Goal: Contribute content

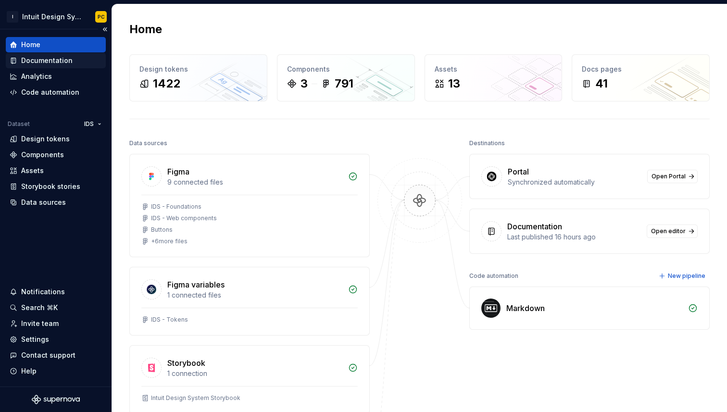
click at [75, 63] on div "Documentation" at bounding box center [56, 61] width 92 height 10
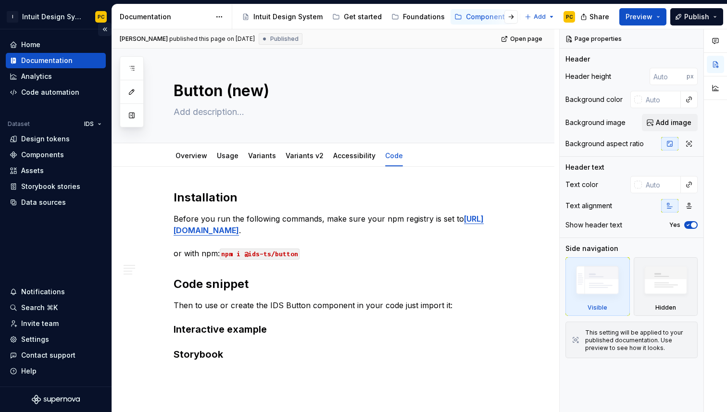
click at [107, 31] on button "Collapse sidebar" at bounding box center [104, 29] width 13 height 13
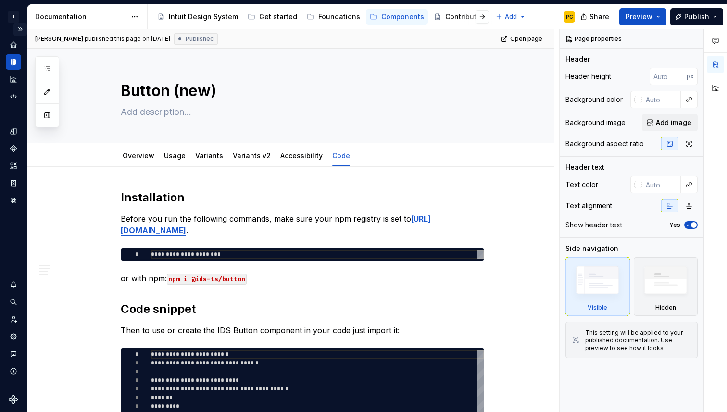
click at [21, 29] on button "Expand sidebar" at bounding box center [19, 29] width 13 height 13
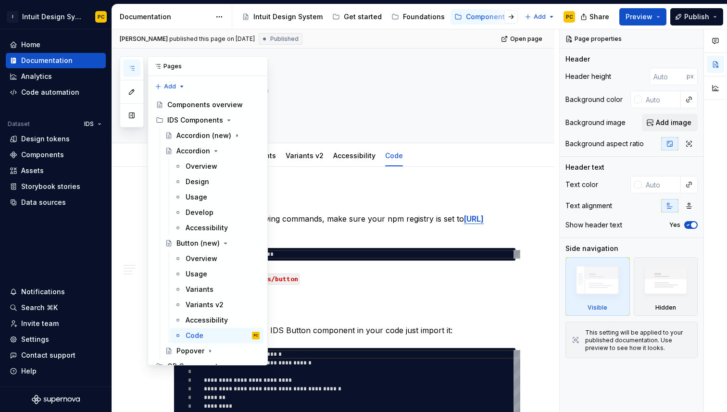
click at [132, 68] on icon "button" at bounding box center [131, 68] width 5 height 4
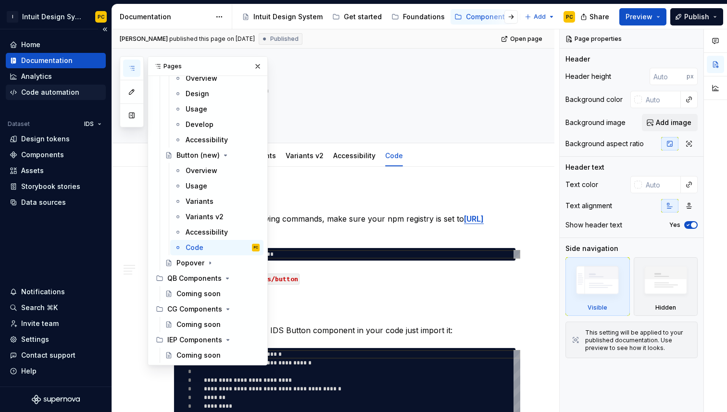
type textarea "*"
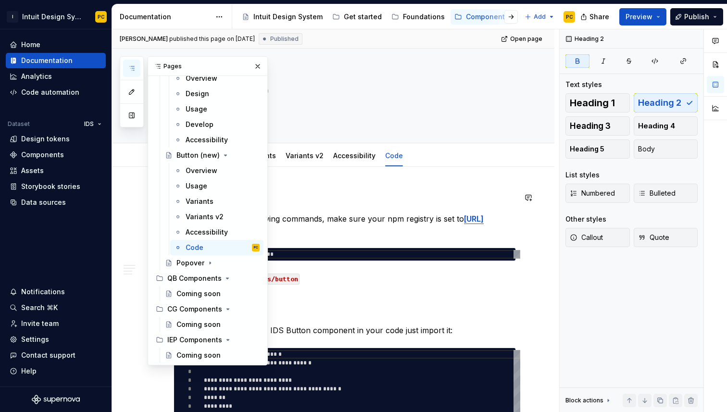
click at [358, 202] on h2 "Installation" at bounding box center [344, 197] width 342 height 15
click at [258, 66] on button "button" at bounding box center [257, 66] width 13 height 13
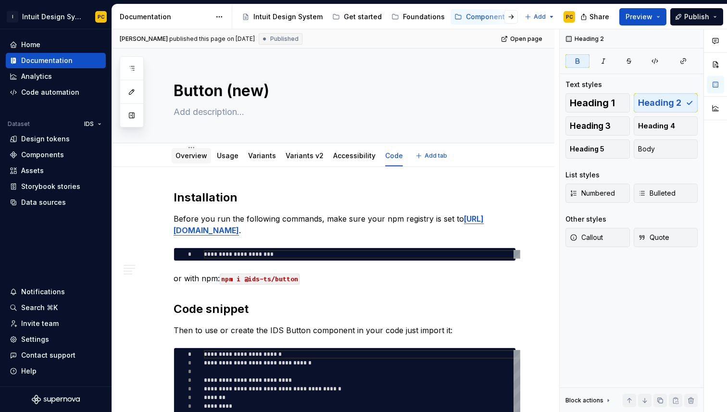
click at [202, 158] on link "Overview" at bounding box center [191, 155] width 32 height 8
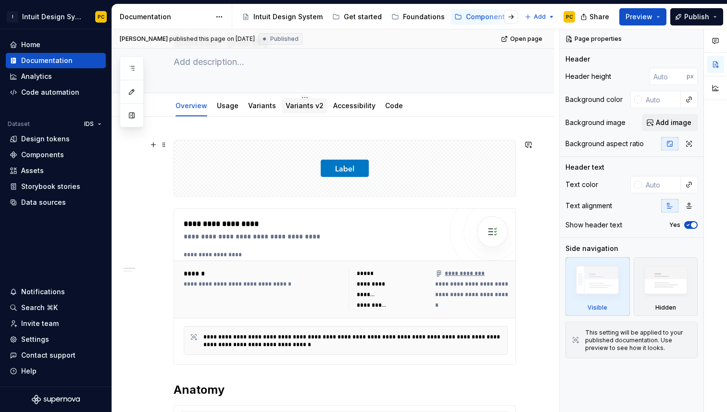
scroll to position [65, 0]
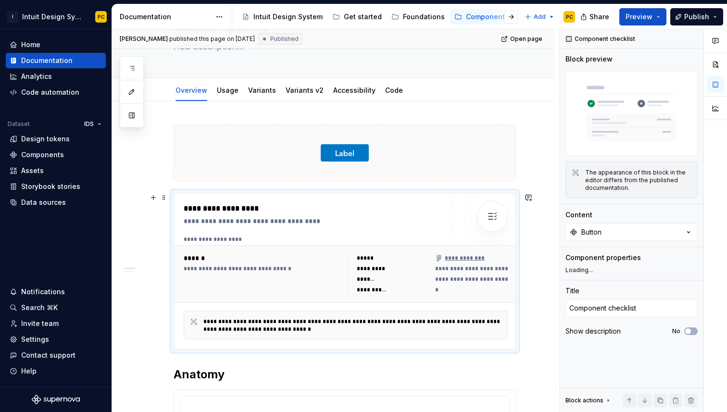
click at [344, 210] on div "**********" at bounding box center [315, 209] width 263 height 12
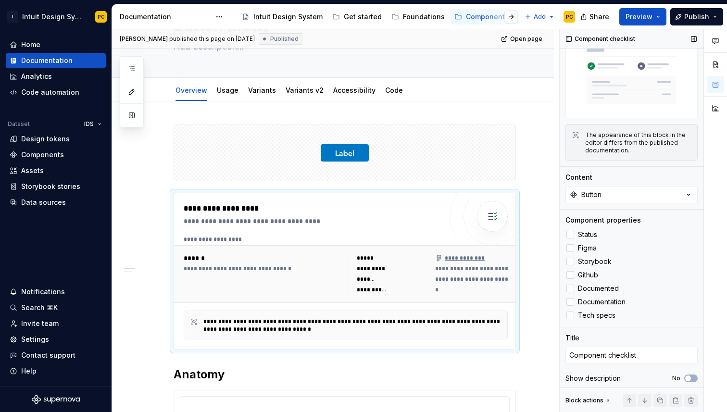
scroll to position [41, 0]
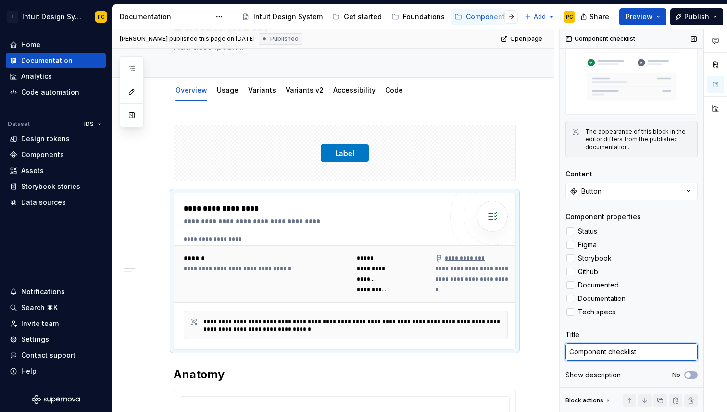
type textarea "*"
click at [666, 349] on textarea "Component checklist" at bounding box center [631, 351] width 132 height 17
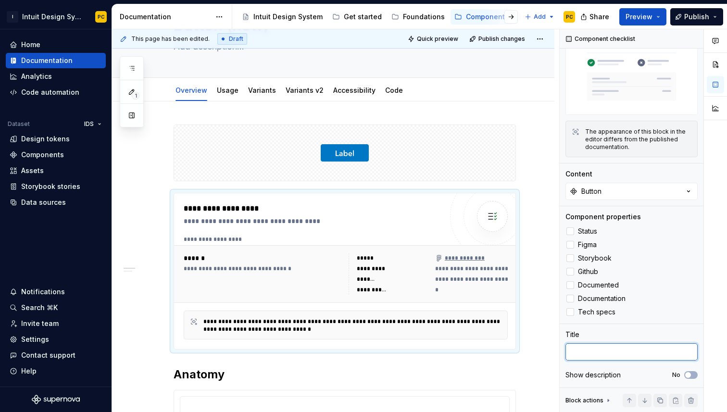
type textarea "*"
type textarea "Component checklist"
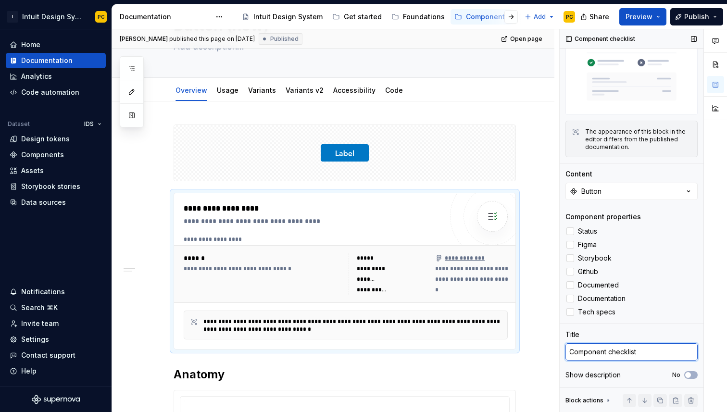
click at [620, 351] on textarea "Component checklist" at bounding box center [631, 351] width 132 height 17
type textarea "*"
type textarea "Component q"
type textarea "*"
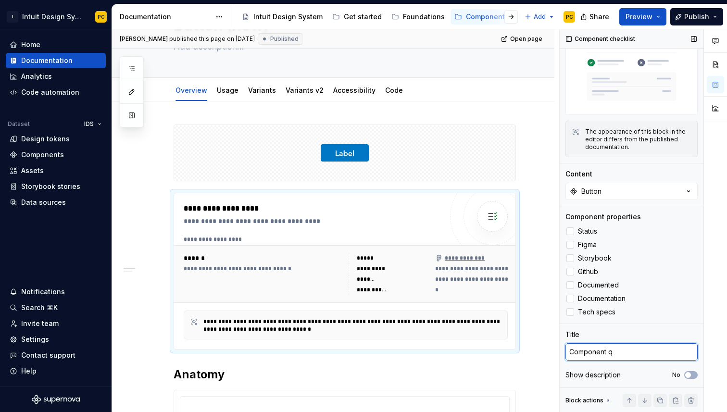
type textarea "Component qu"
type textarea "*"
type textarea "Component qui"
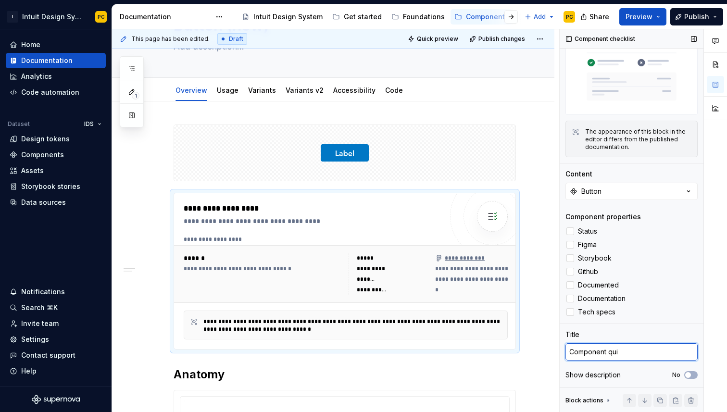
type textarea "*"
type textarea "Component quic"
type textarea "*"
type textarea "Component quick"
type textarea "*"
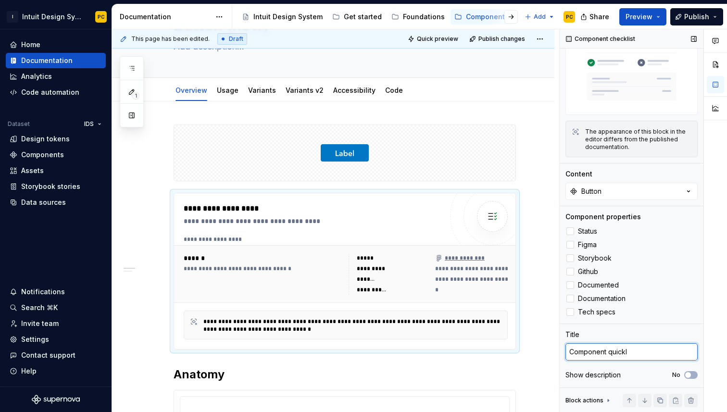
type textarea "Component quickli"
type textarea "*"
type textarea "Component quicklin"
type textarea "*"
type textarea "Component quicklink"
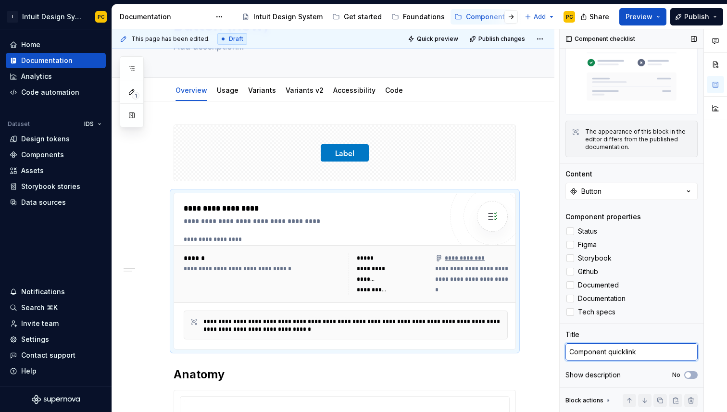
type textarea "*"
type textarea "Component quicklinks"
click at [587, 313] on span "Tech specs" at bounding box center [596, 312] width 37 height 8
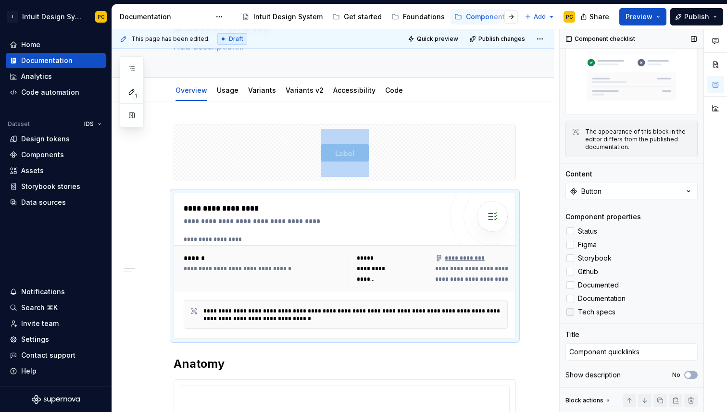
click at [604, 309] on span "Tech specs" at bounding box center [596, 312] width 37 height 8
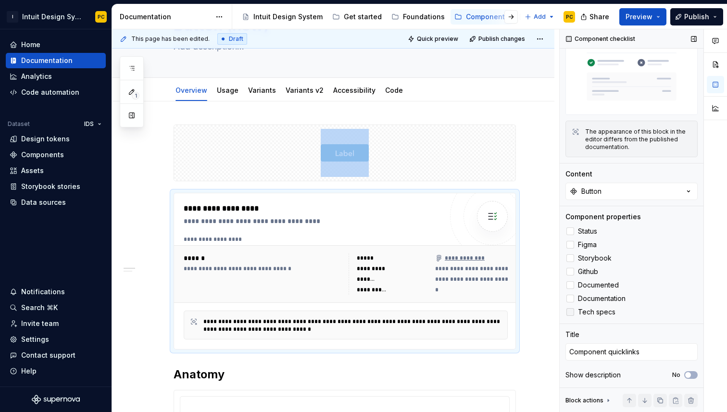
click at [604, 309] on span "Tech specs" at bounding box center [596, 312] width 37 height 8
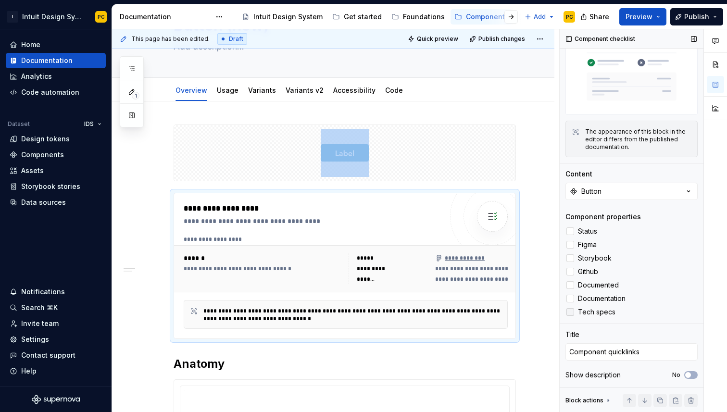
click at [584, 311] on span "Tech specs" at bounding box center [596, 312] width 37 height 8
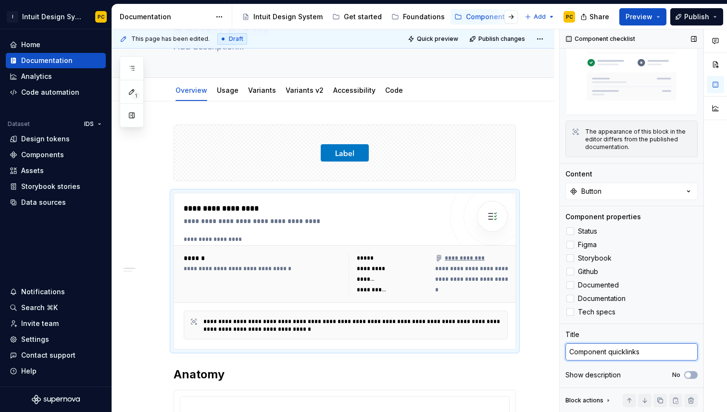
click at [624, 352] on textarea "Component quicklinks" at bounding box center [631, 351] width 132 height 17
click at [628, 352] on textarea "Component quicklinks" at bounding box center [631, 351] width 132 height 17
click at [623, 351] on textarea "Component quicklinks" at bounding box center [631, 351] width 132 height 17
click at [625, 351] on textarea "Component quicklinks" at bounding box center [631, 351] width 132 height 17
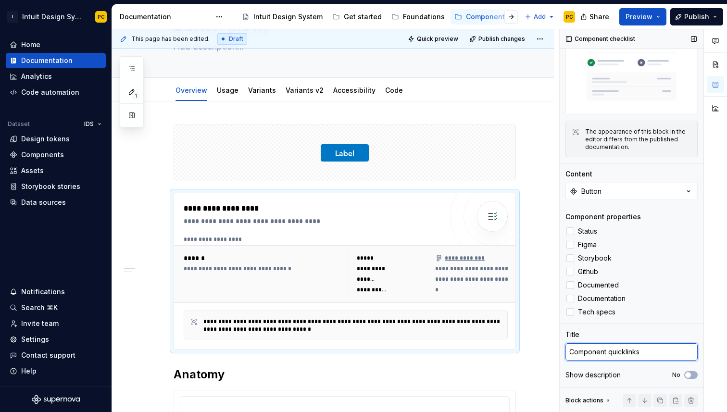
click at [625, 351] on textarea "Component quicklinks" at bounding box center [631, 351] width 132 height 17
click at [626, 355] on textarea "Component quicklinks" at bounding box center [631, 351] width 132 height 17
type textarea "*"
type textarea "Component quick links"
click at [690, 374] on span "button" at bounding box center [688, 375] width 6 height 6
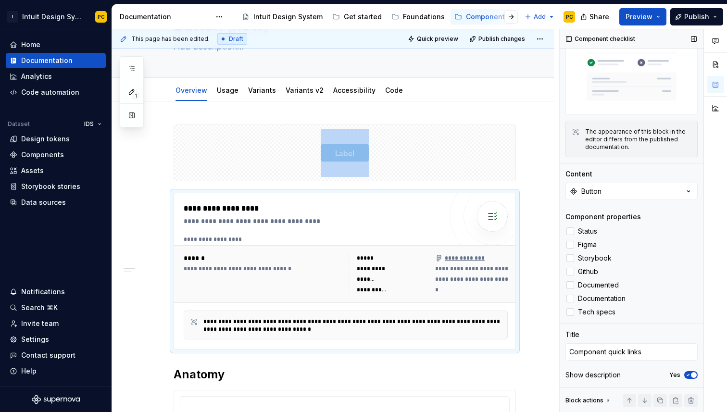
click at [690, 374] on span "button" at bounding box center [693, 375] width 6 height 6
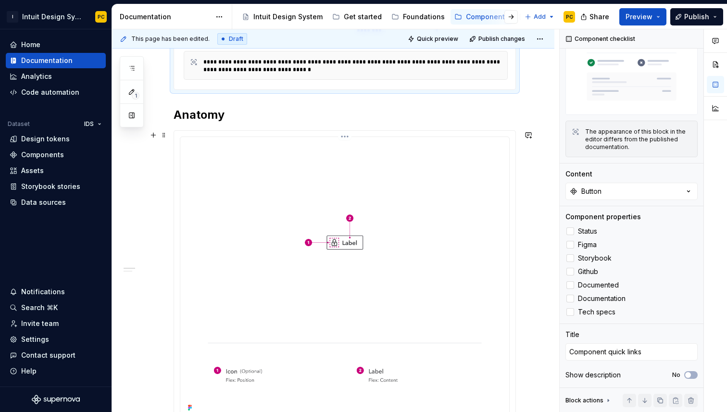
scroll to position [326, 0]
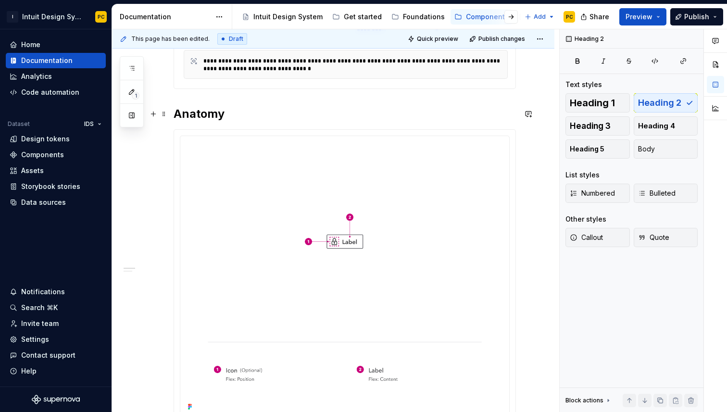
click at [205, 116] on h2 "Anatomy" at bounding box center [344, 113] width 342 height 15
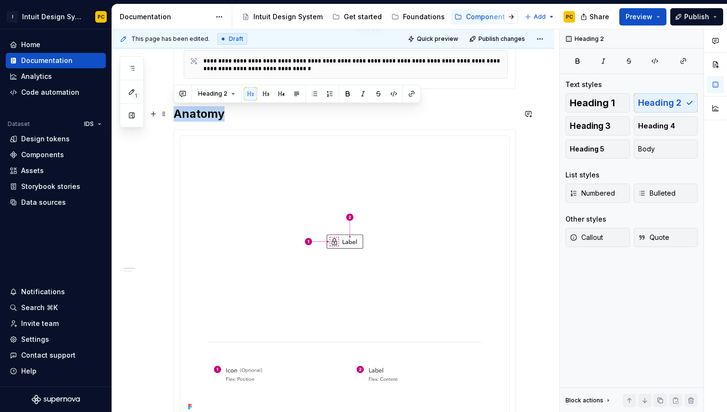
click at [211, 116] on h2 "Anatomy" at bounding box center [344, 113] width 342 height 15
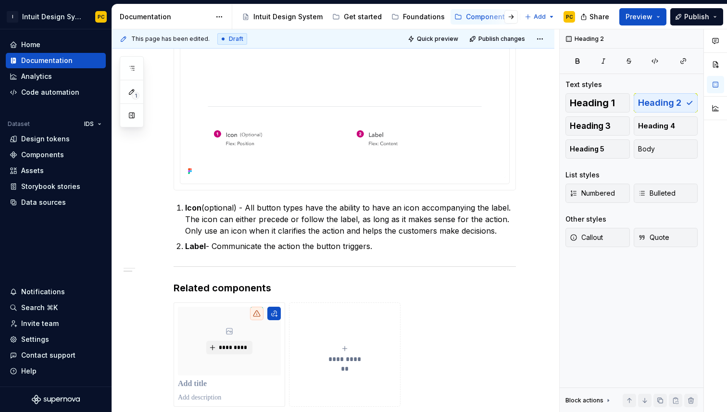
scroll to position [580, 0]
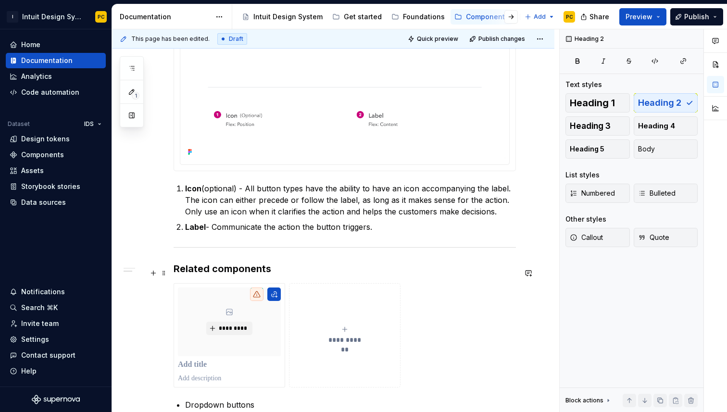
click at [224, 275] on h3 "Related components" at bounding box center [344, 268] width 342 height 13
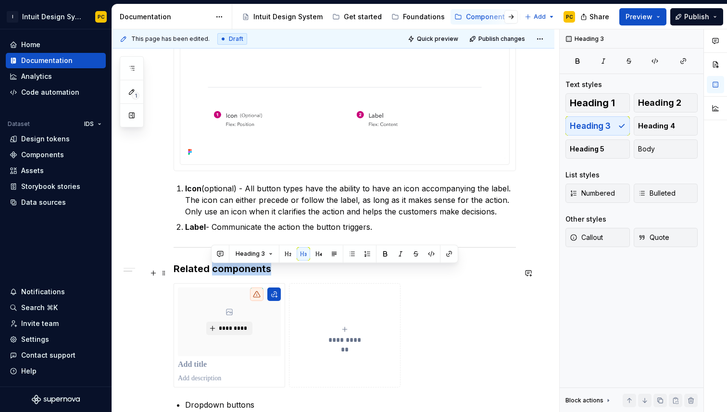
click at [224, 275] on h3 "Related components" at bounding box center [344, 268] width 342 height 13
click at [276, 273] on h3 "Related components" at bounding box center [344, 268] width 342 height 13
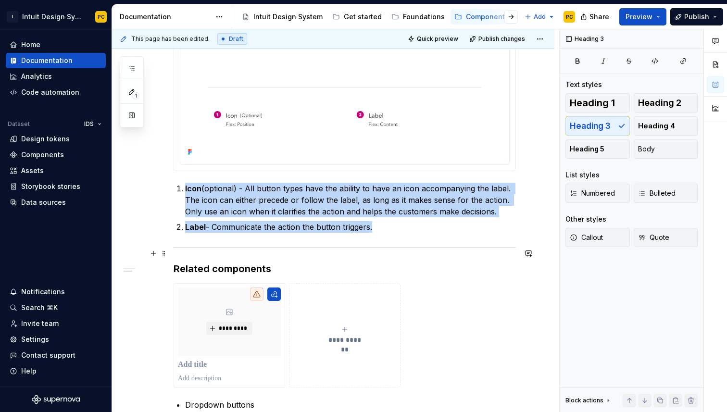
click at [231, 250] on div at bounding box center [344, 247] width 342 height 6
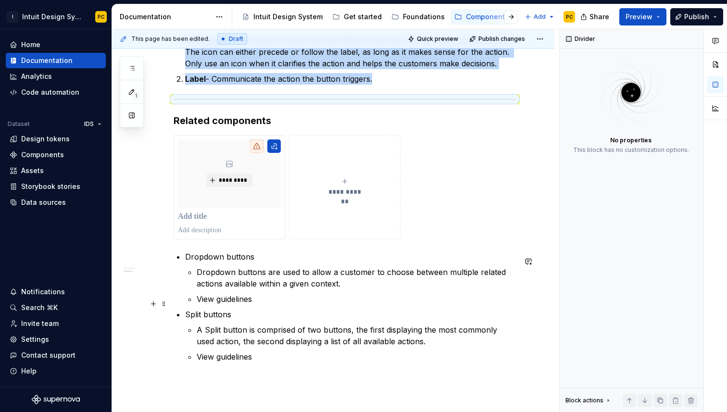
scroll to position [721, 0]
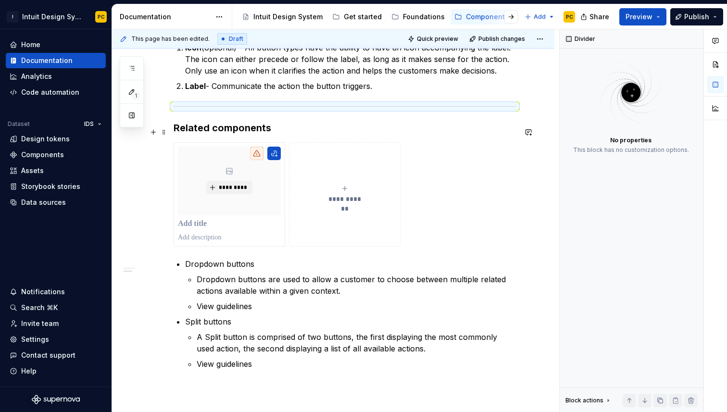
click at [277, 133] on h3 "Related components" at bounding box center [344, 127] width 342 height 13
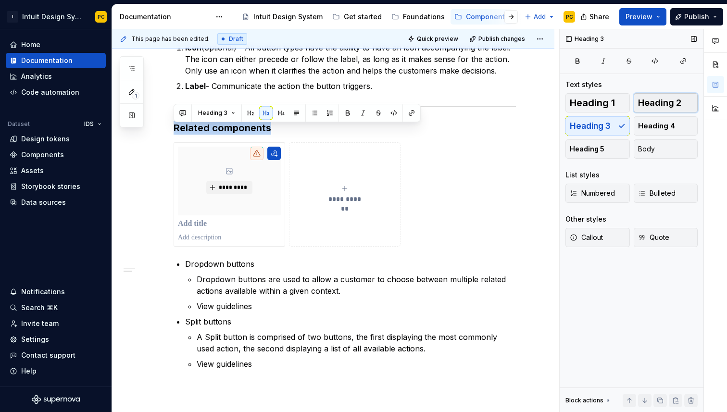
click at [670, 102] on span "Heading 2" at bounding box center [659, 103] width 43 height 10
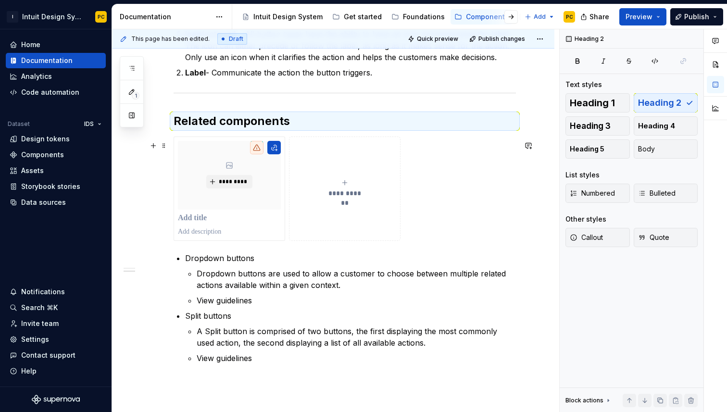
scroll to position [741, 0]
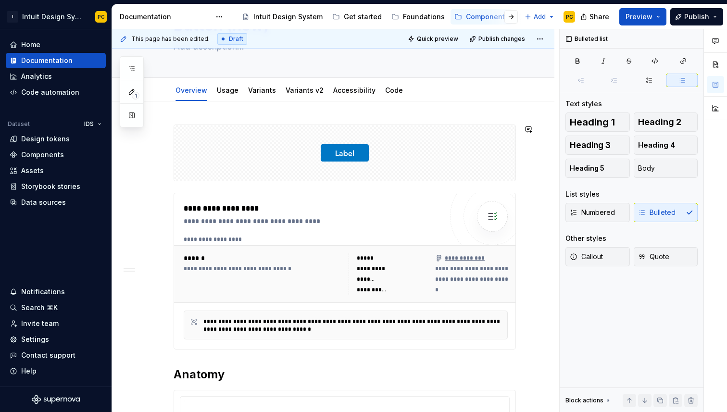
scroll to position [0, 0]
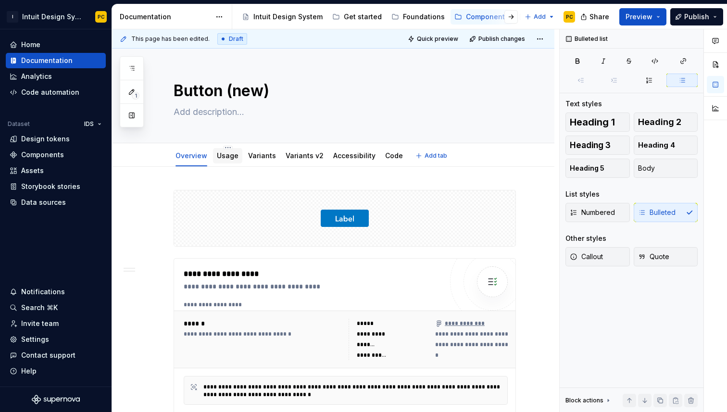
click at [227, 153] on link "Usage" at bounding box center [228, 155] width 22 height 8
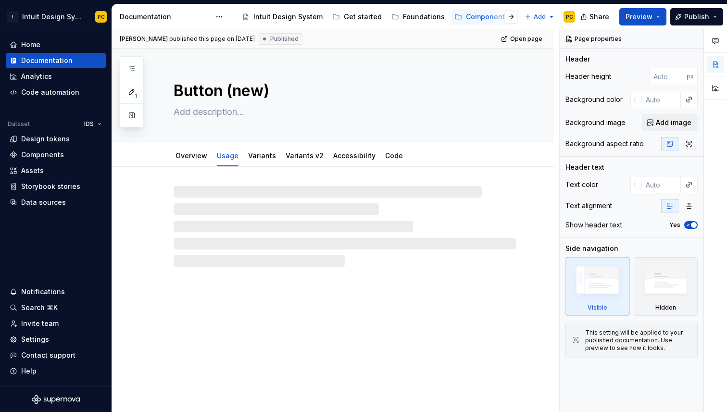
type textarea "*"
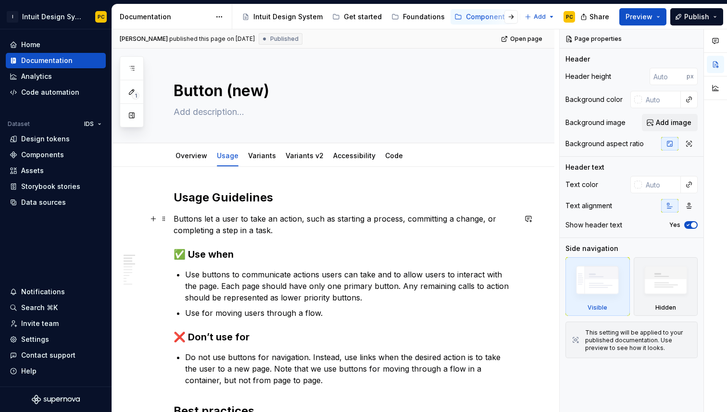
click at [283, 233] on p "Buttons let a user to take an action, such as starting a process, committing a …" at bounding box center [344, 224] width 342 height 23
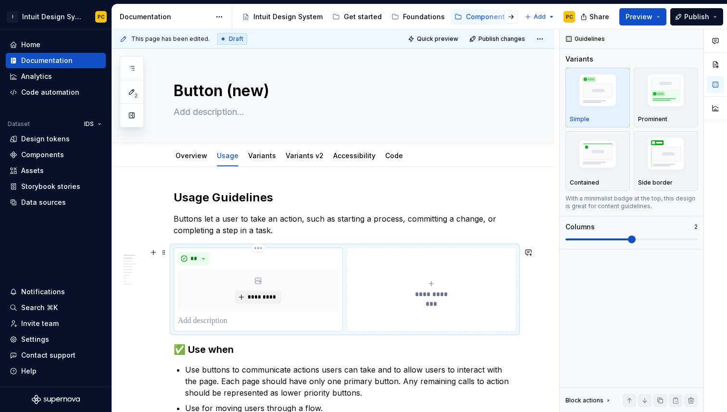
click at [308, 255] on div "**" at bounding box center [258, 258] width 160 height 13
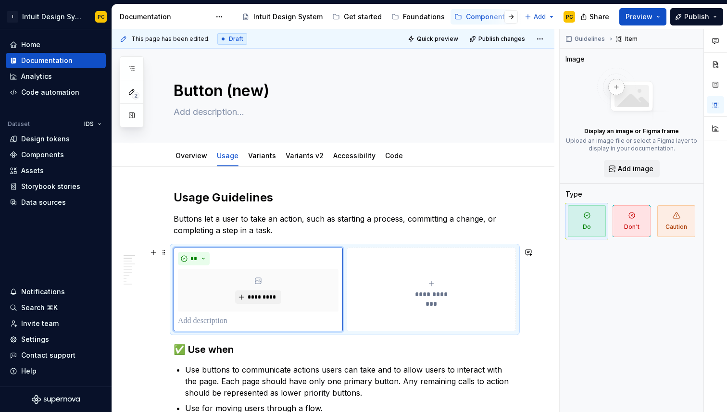
click at [351, 247] on div "**********" at bounding box center [344, 289] width 342 height 84
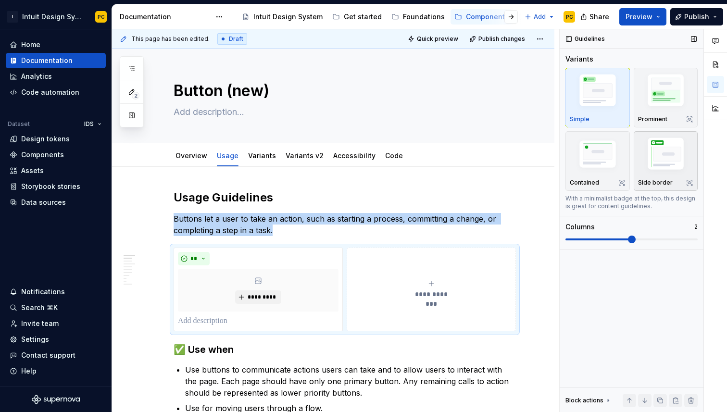
click at [681, 156] on img "button" at bounding box center [666, 156] width 56 height 42
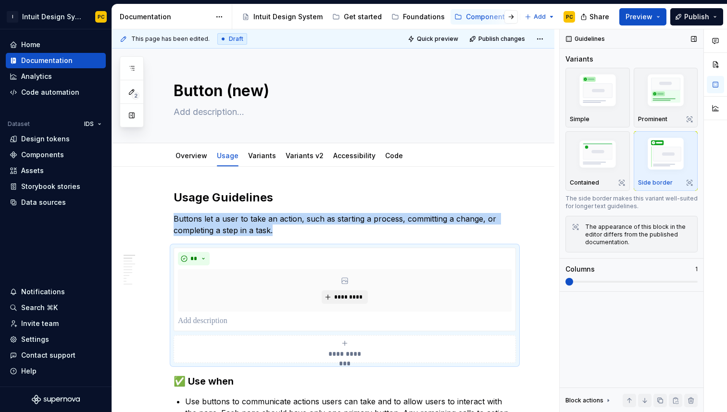
click at [572, 284] on span at bounding box center [569, 282] width 8 height 8
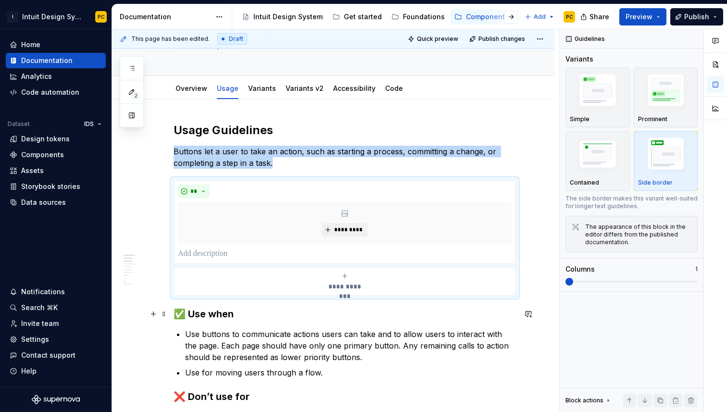
scroll to position [87, 0]
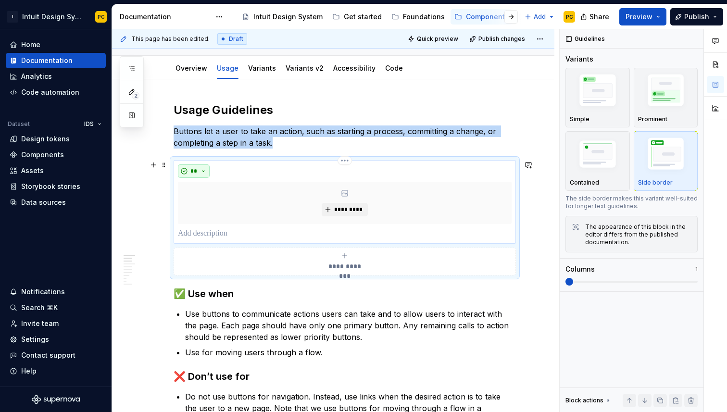
click at [201, 173] on button "**" at bounding box center [194, 170] width 32 height 13
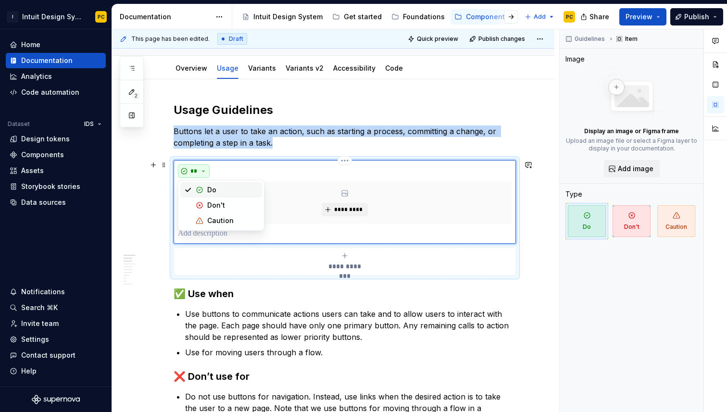
click at [201, 173] on button "**" at bounding box center [194, 170] width 32 height 13
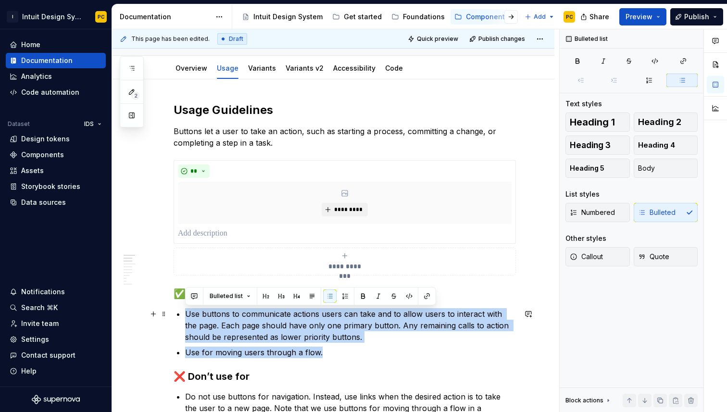
drag, startPoint x: 325, startPoint y: 349, endPoint x: 184, endPoint y: 317, distance: 145.4
copy ul "Use buttons to communicate actions users can take and to allow users to interac…"
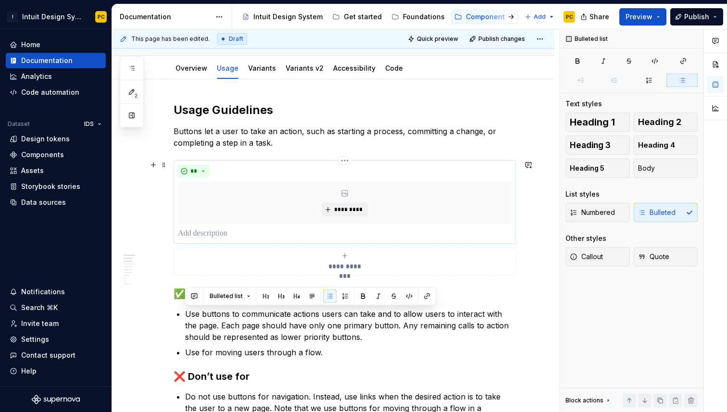
click at [207, 234] on p at bounding box center [344, 234] width 333 height 12
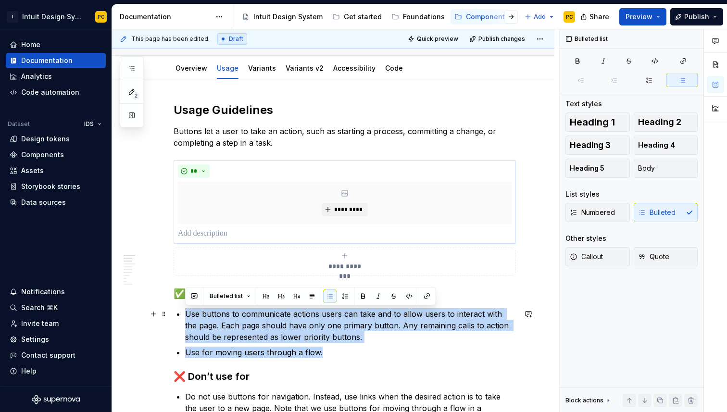
drag, startPoint x: 331, startPoint y: 357, endPoint x: 173, endPoint y: 314, distance: 162.8
copy ul "Use buttons to communicate actions users can take and to allow users to interac…"
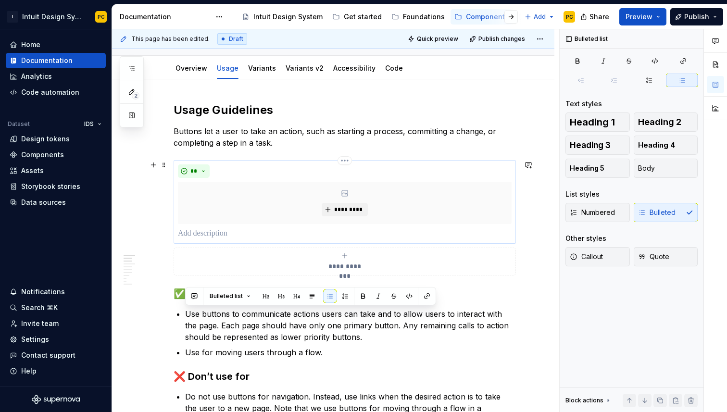
click at [197, 230] on p at bounding box center [344, 234] width 333 height 12
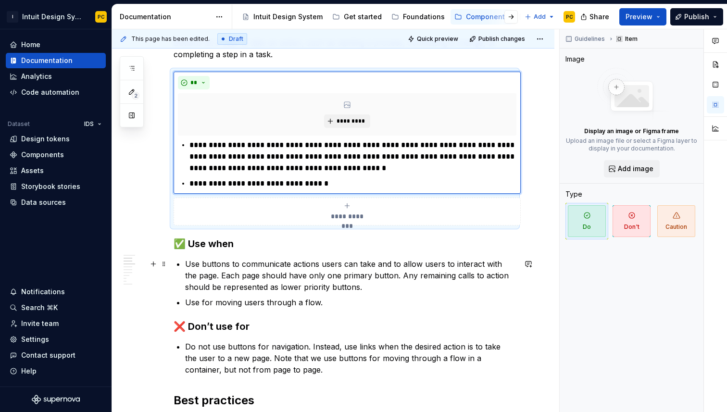
scroll to position [186, 0]
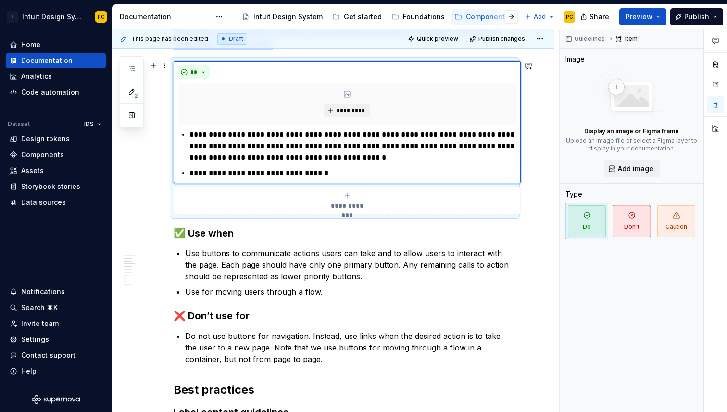
click at [320, 197] on div "**********" at bounding box center [347, 200] width 338 height 19
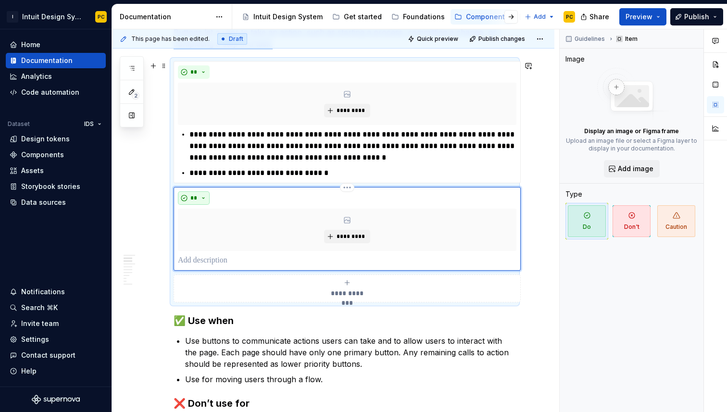
click at [206, 196] on button "**" at bounding box center [194, 197] width 32 height 13
click at [210, 232] on div "Don't" at bounding box center [216, 232] width 18 height 10
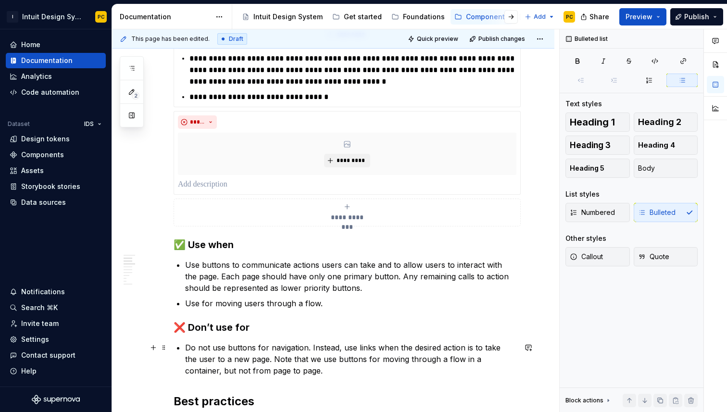
scroll to position [280, 0]
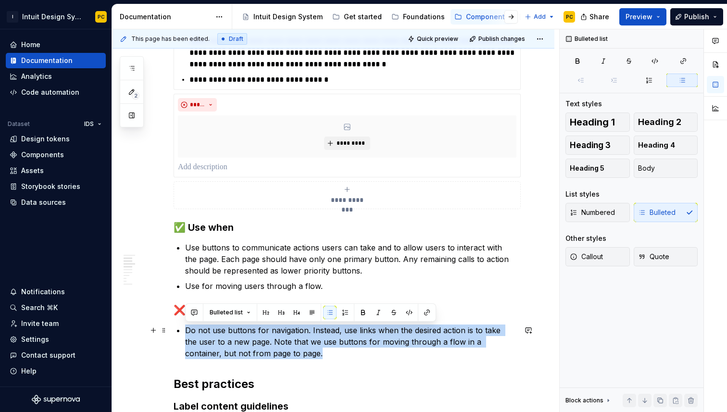
drag, startPoint x: 272, startPoint y: 370, endPoint x: 183, endPoint y: 333, distance: 96.9
copy p "Do not use buttons for navigation. Instead, use links when the desired action i…"
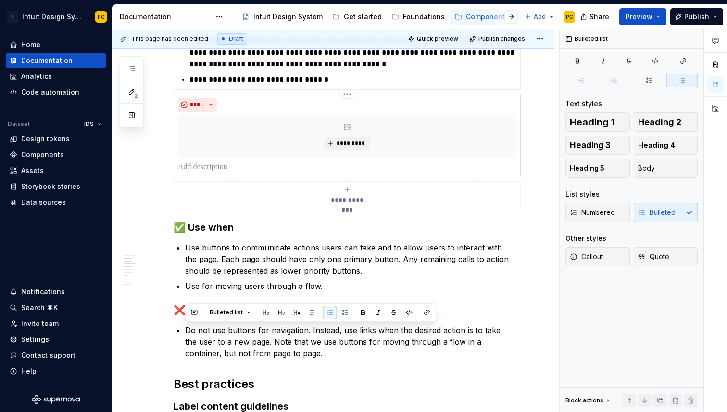
click at [201, 168] on p at bounding box center [347, 167] width 338 height 12
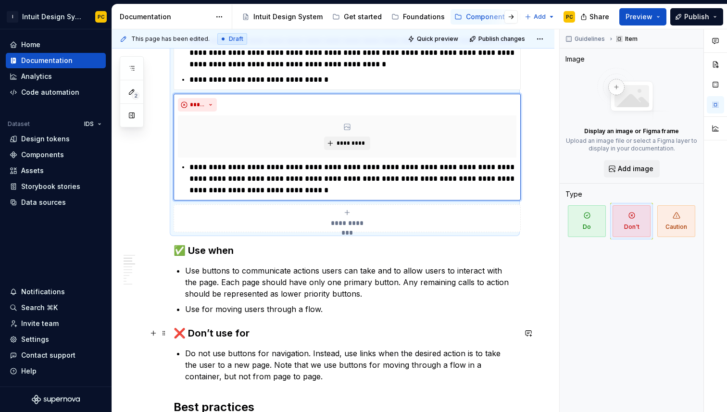
scroll to position [290, 0]
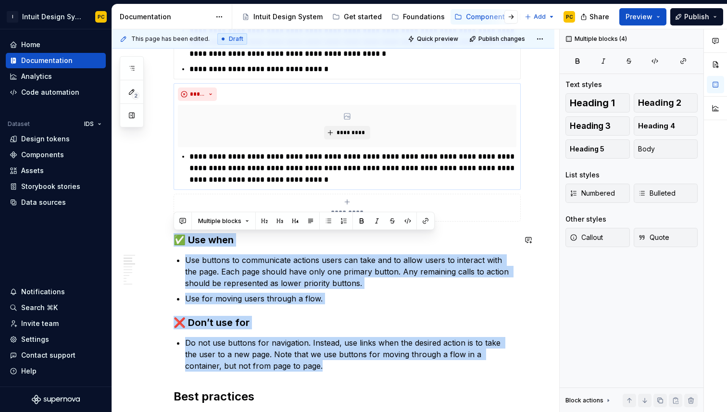
drag, startPoint x: 286, startPoint y: 365, endPoint x: 174, endPoint y: 233, distance: 173.5
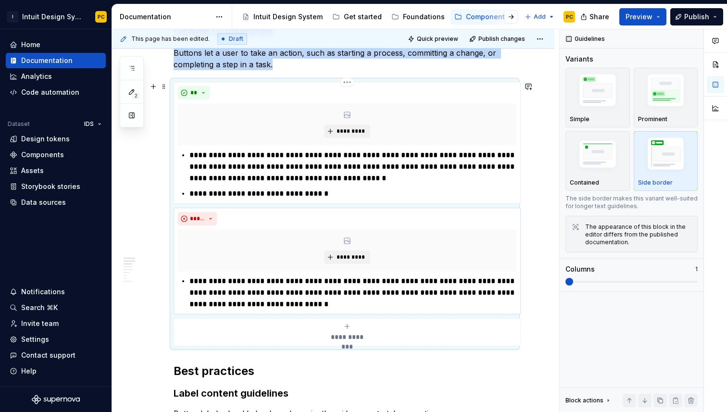
scroll to position [154, 0]
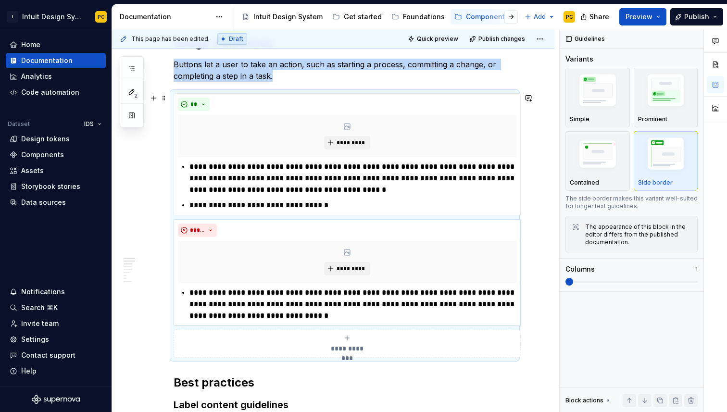
click at [318, 93] on div "**********" at bounding box center [344, 225] width 342 height 264
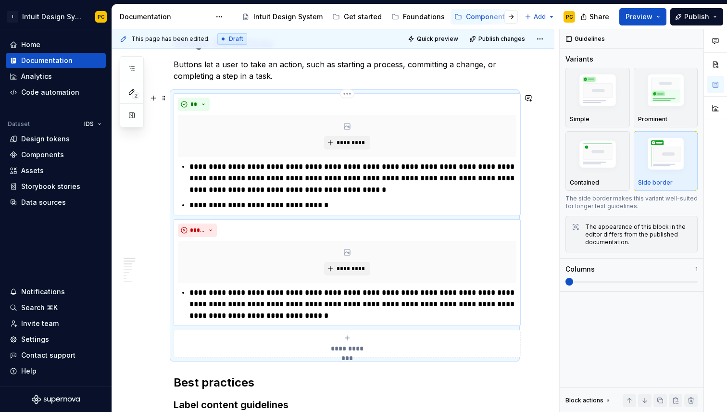
click at [372, 194] on p "**********" at bounding box center [352, 178] width 327 height 35
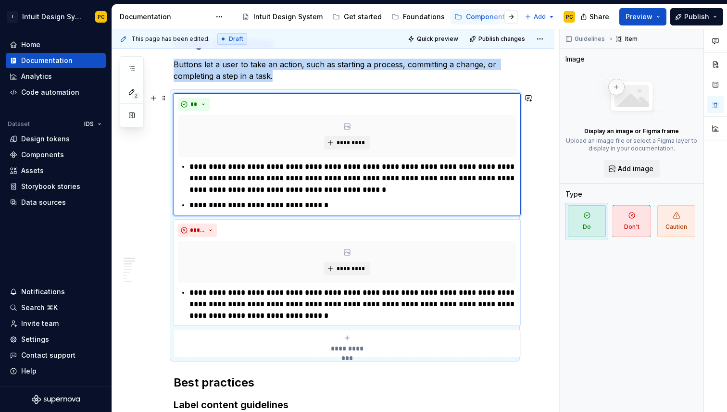
click at [516, 93] on div "**********" at bounding box center [344, 225] width 342 height 264
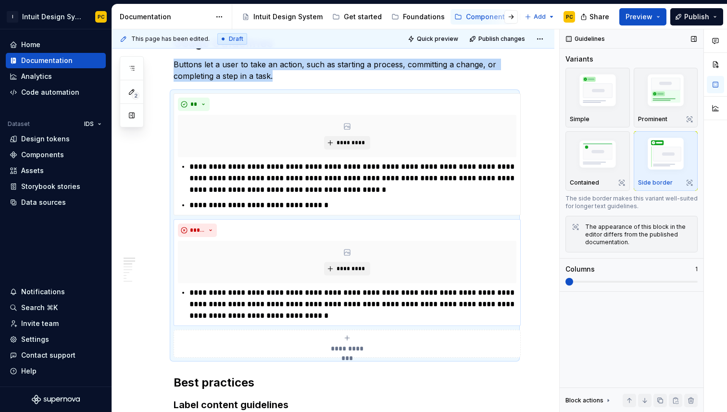
click at [573, 280] on span at bounding box center [569, 282] width 8 height 8
click at [593, 280] on span at bounding box center [631, 282] width 132 height 8
click at [573, 285] on span at bounding box center [569, 282] width 8 height 8
click at [506, 358] on div "**********" at bounding box center [344, 225] width 342 height 264
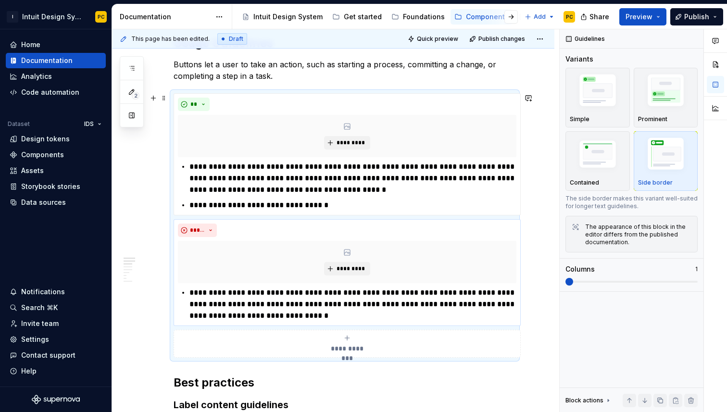
click at [507, 358] on div "**********" at bounding box center [344, 225] width 342 height 264
click at [573, 280] on span at bounding box center [569, 282] width 8 height 8
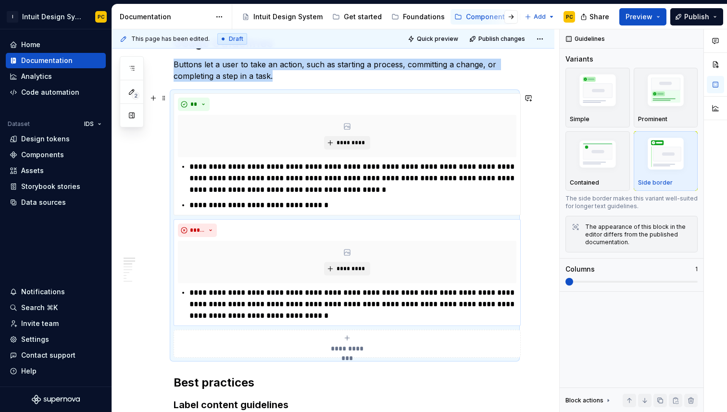
click at [173, 93] on div "**********" at bounding box center [344, 225] width 342 height 264
click at [234, 99] on div "**" at bounding box center [347, 104] width 338 height 13
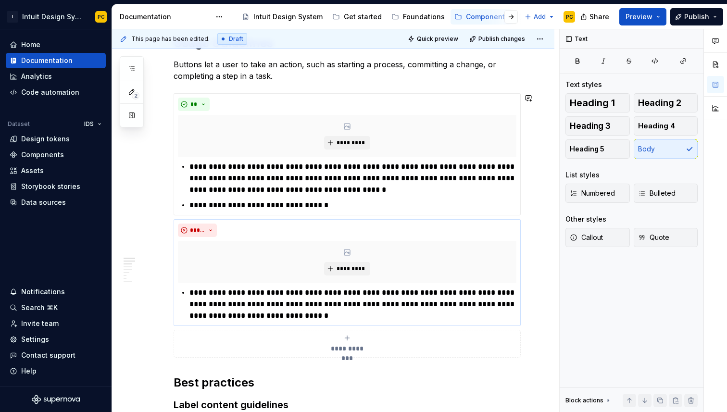
click at [505, 319] on p "**********" at bounding box center [352, 304] width 327 height 35
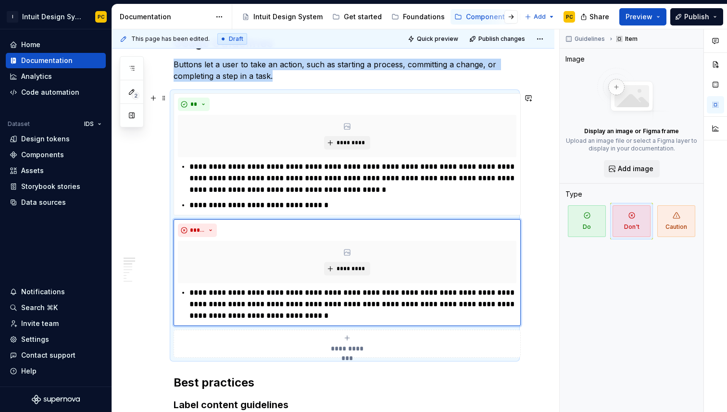
click at [499, 350] on div "**********" at bounding box center [347, 343] width 338 height 19
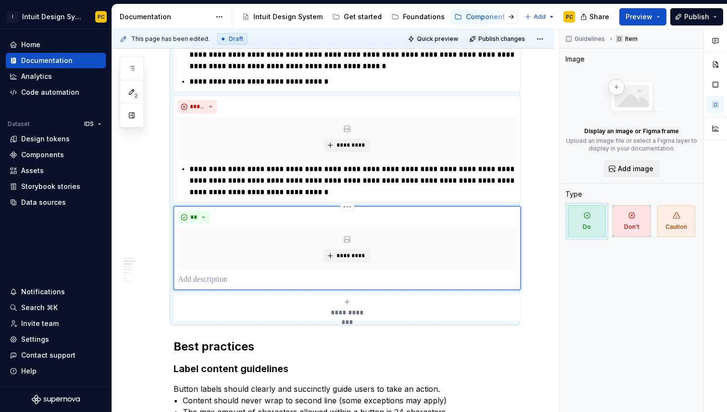
scroll to position [279, 0]
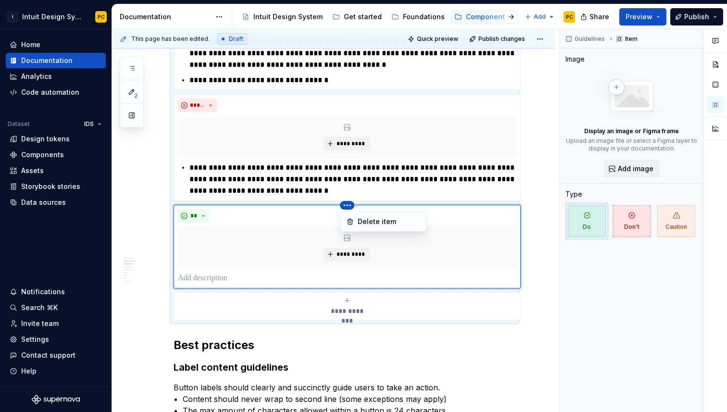
click at [348, 205] on html "I Intuit Design System PC Home Documentation Analytics Code automation Dataset …" at bounding box center [363, 206] width 727 height 412
click at [356, 220] on div "Delete item" at bounding box center [383, 221] width 82 height 15
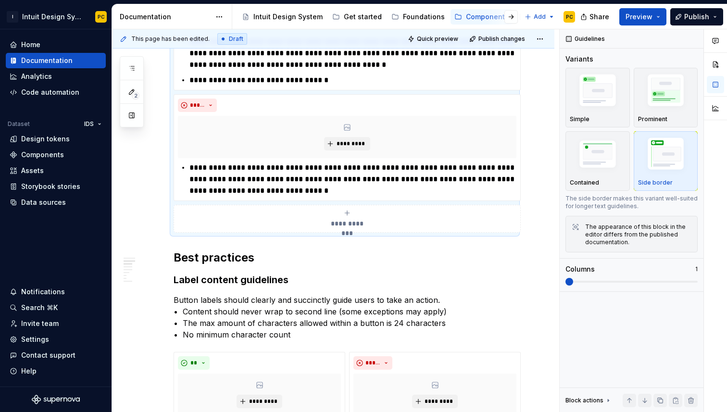
scroll to position [218, 0]
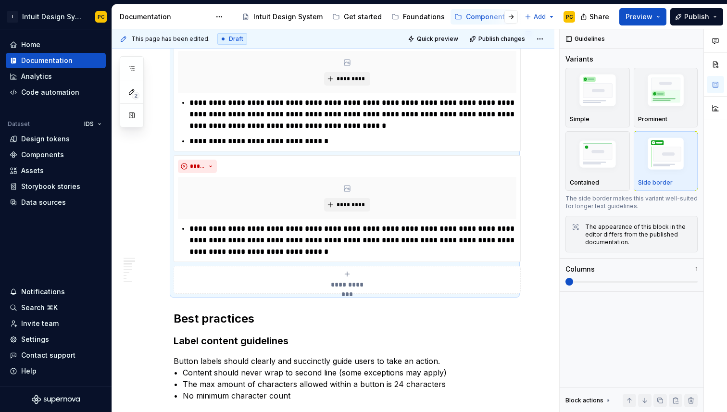
click at [406, 262] on div "**********" at bounding box center [344, 161] width 342 height 264
click at [592, 278] on span at bounding box center [631, 282] width 132 height 8
click at [649, 151] on img "button" at bounding box center [666, 156] width 56 height 42
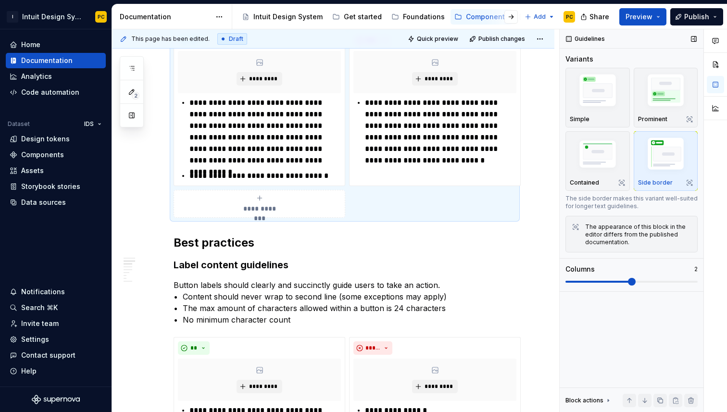
click at [608, 280] on span at bounding box center [631, 282] width 132 height 8
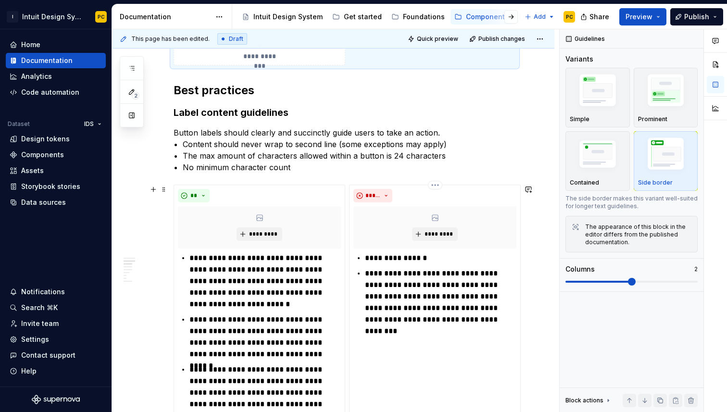
scroll to position [375, 0]
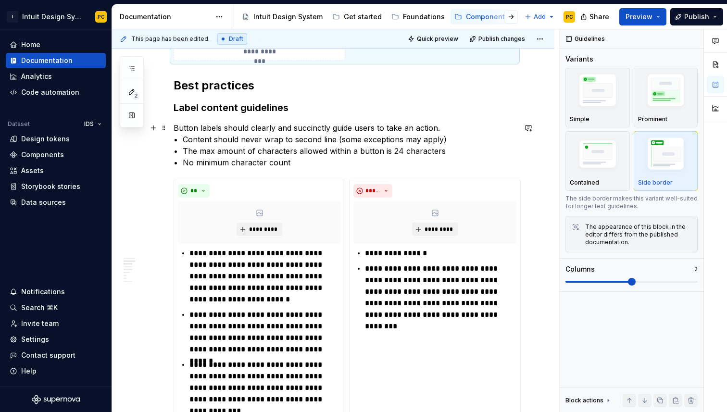
click at [302, 164] on p "Button labels should clearly and succinctly guide users to take an action. • Co…" at bounding box center [344, 145] width 342 height 46
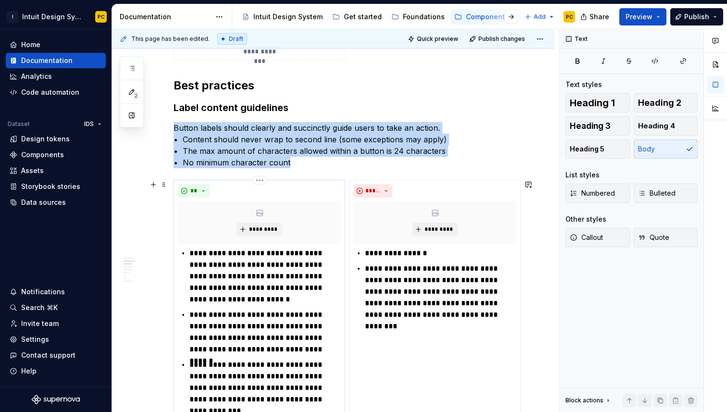
click at [301, 181] on div "**********" at bounding box center [259, 331] width 172 height 303
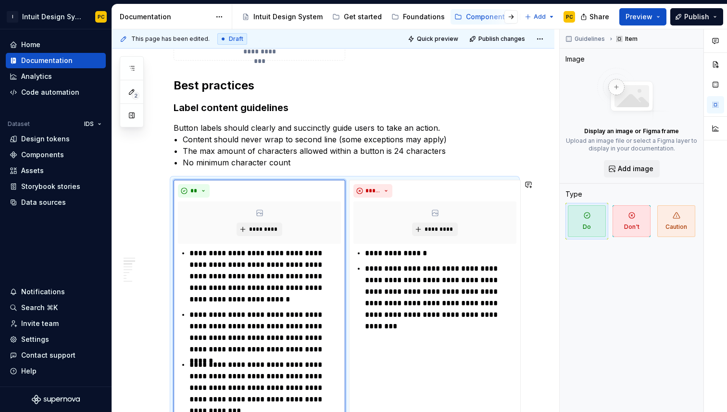
click at [516, 180] on div "**********" at bounding box center [344, 347] width 342 height 334
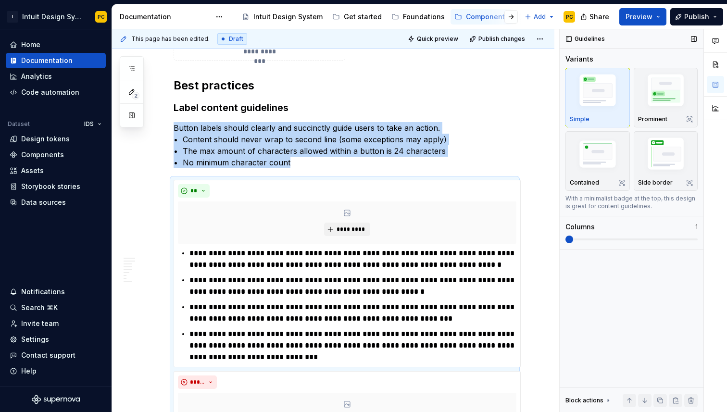
click at [565, 239] on span at bounding box center [565, 239] width 0 height 2
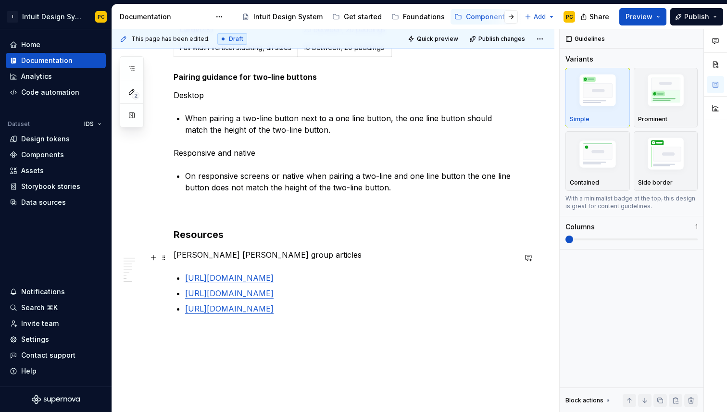
scroll to position [1862, 0]
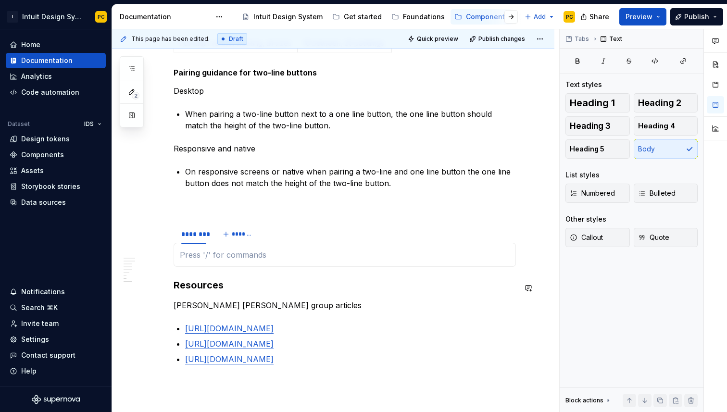
type textarea "*"
click at [405, 239] on div "******** *******" at bounding box center [344, 233] width 342 height 19
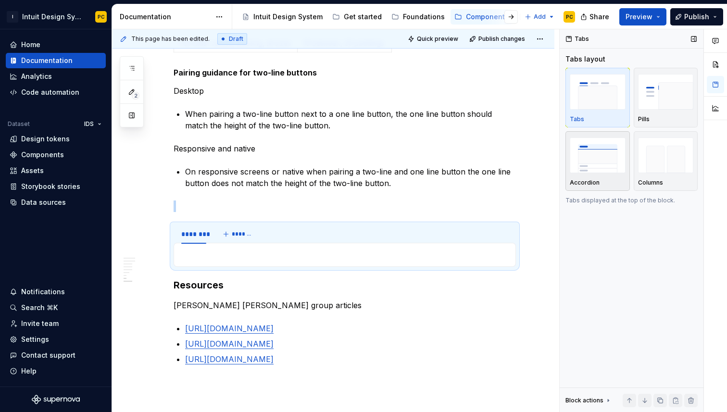
click at [606, 154] on img "button" at bounding box center [597, 154] width 56 height 35
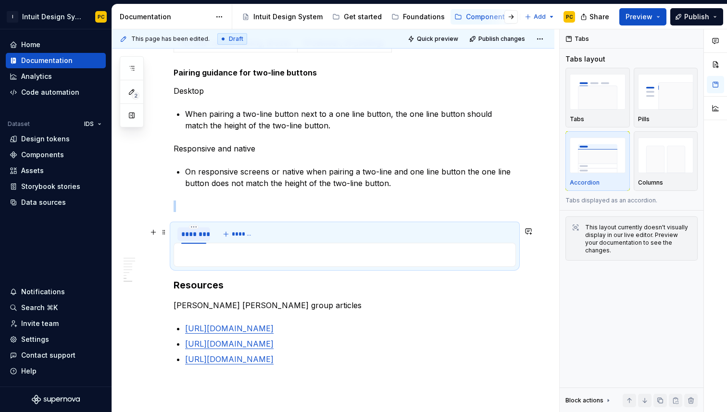
click at [200, 238] on div "********" at bounding box center [193, 234] width 25 height 10
click at [194, 230] on html "I Intuit Design System PC Home Documentation Analytics Code automation Dataset …" at bounding box center [363, 206] width 727 height 412
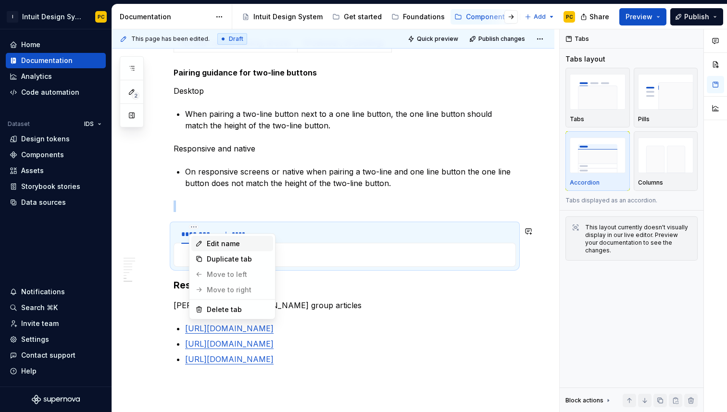
click at [210, 242] on div "Edit name" at bounding box center [238, 244] width 62 height 10
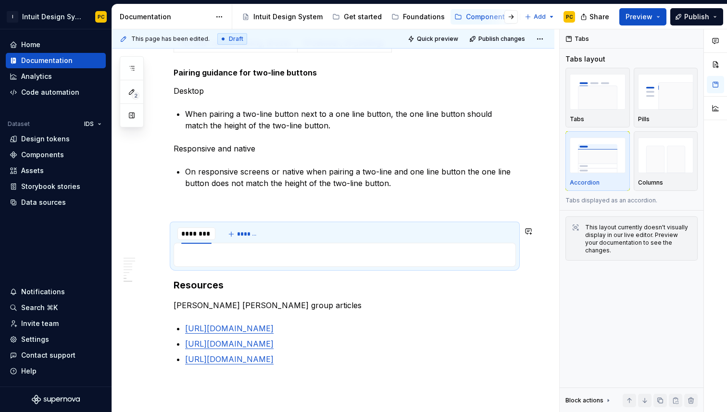
type input "*********"
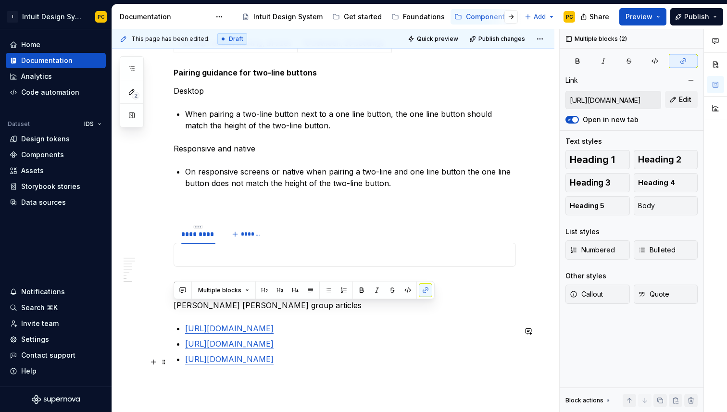
drag, startPoint x: 174, startPoint y: 306, endPoint x: 433, endPoint y: 362, distance: 265.0
click at [217, 212] on p at bounding box center [344, 206] width 342 height 12
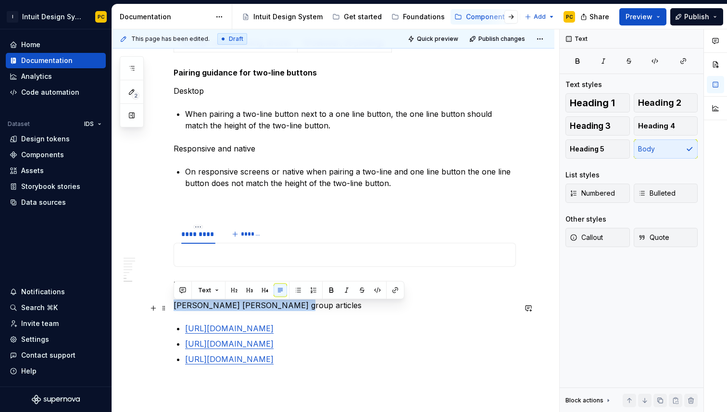
drag, startPoint x: 292, startPoint y: 308, endPoint x: 173, endPoint y: 311, distance: 119.2
copy p "[PERSON_NAME] [PERSON_NAME] group articles"
click at [199, 229] on html "I Intuit Design System PC Home Documentation Analytics Code automation Dataset …" at bounding box center [363, 206] width 727 height 412
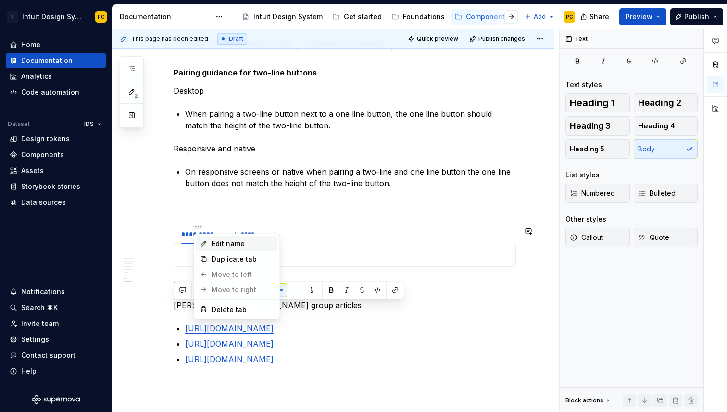
click at [215, 242] on div "Edit name" at bounding box center [242, 244] width 62 height 10
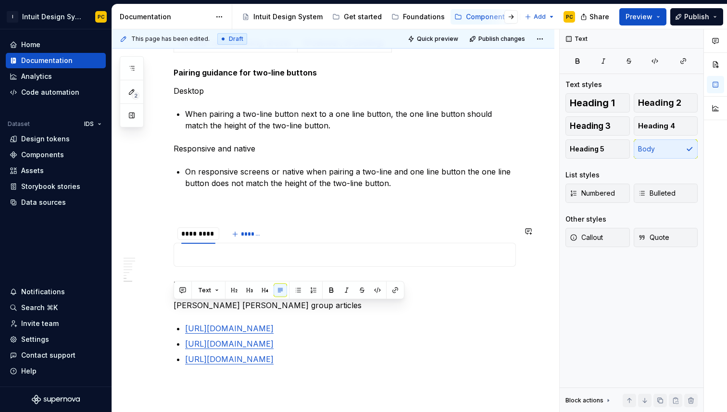
type input "**********"
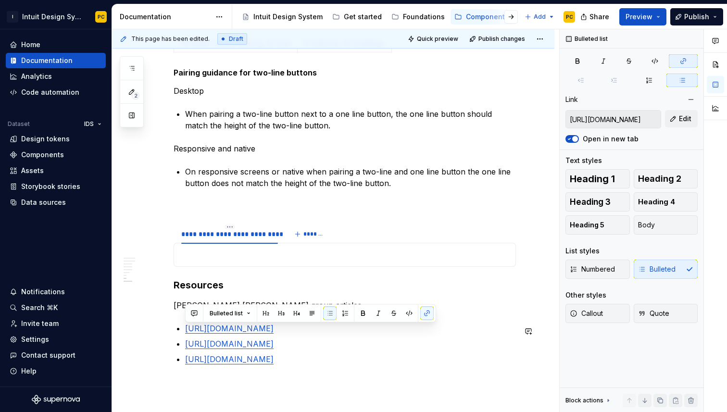
drag, startPoint x: 415, startPoint y: 360, endPoint x: 183, endPoint y: 324, distance: 234.9
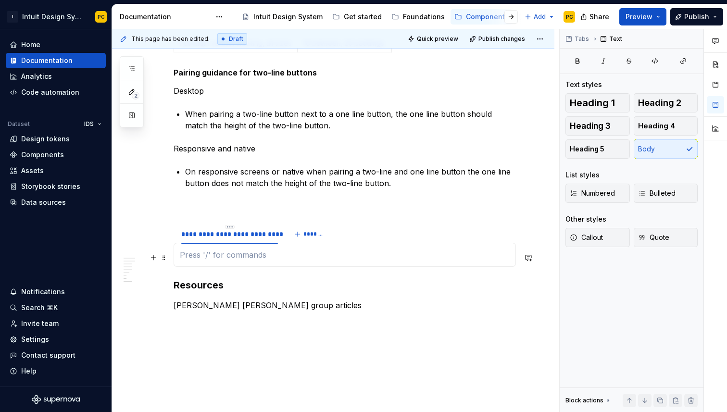
click at [222, 263] on div at bounding box center [344, 255] width 342 height 24
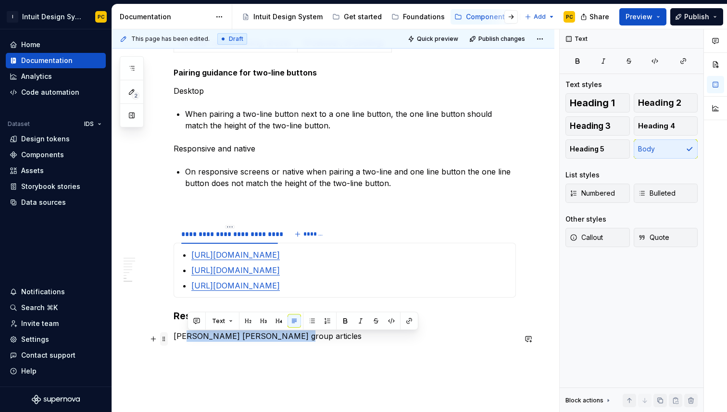
drag, startPoint x: 297, startPoint y: 336, endPoint x: 163, endPoint y: 333, distance: 134.1
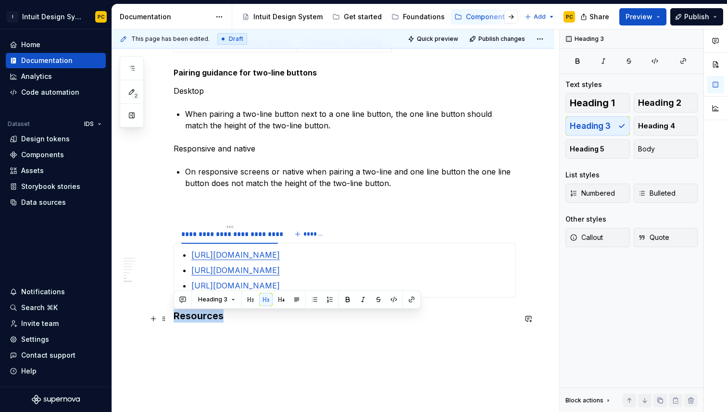
drag, startPoint x: 227, startPoint y: 319, endPoint x: 170, endPoint y: 321, distance: 57.2
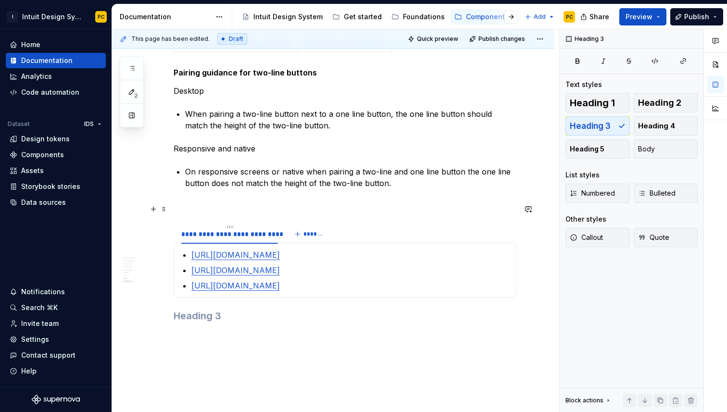
click at [201, 208] on p at bounding box center [344, 206] width 342 height 12
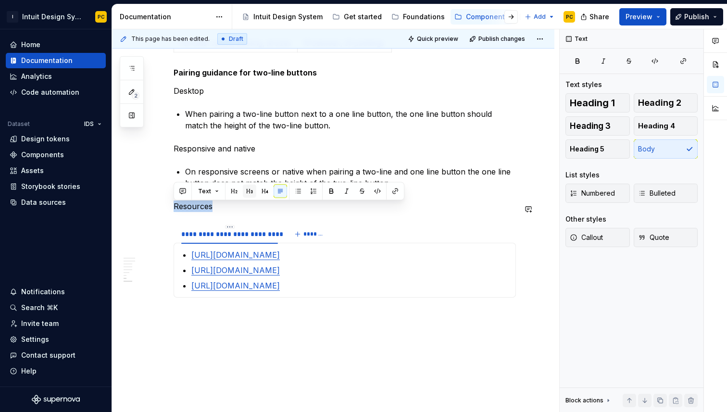
click at [254, 190] on button "button" at bounding box center [249, 191] width 13 height 13
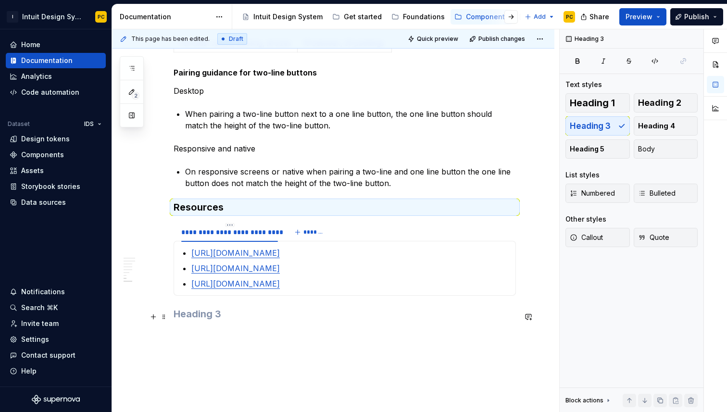
click at [237, 316] on h3 at bounding box center [344, 313] width 342 height 13
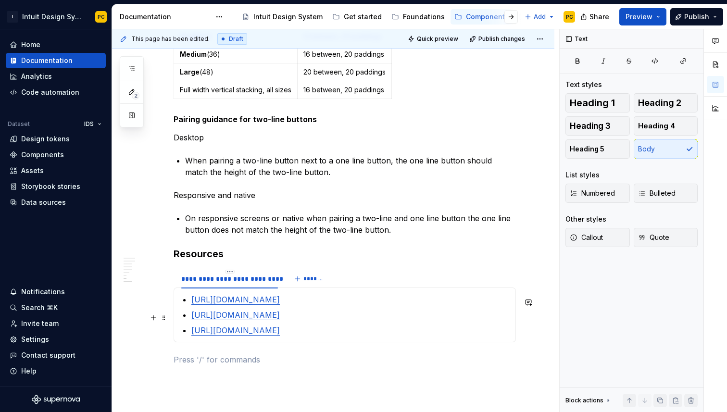
scroll to position [1810, 0]
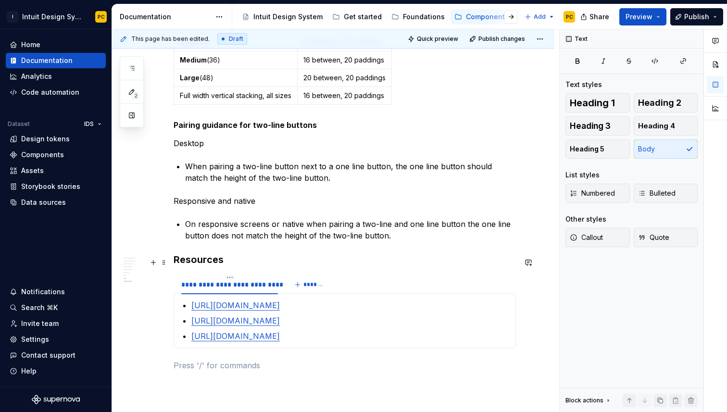
click at [176, 261] on h3 "Resources" at bounding box center [344, 259] width 342 height 13
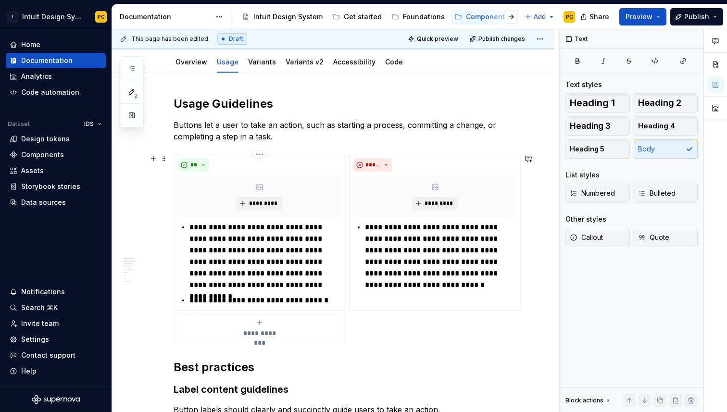
scroll to position [0, 0]
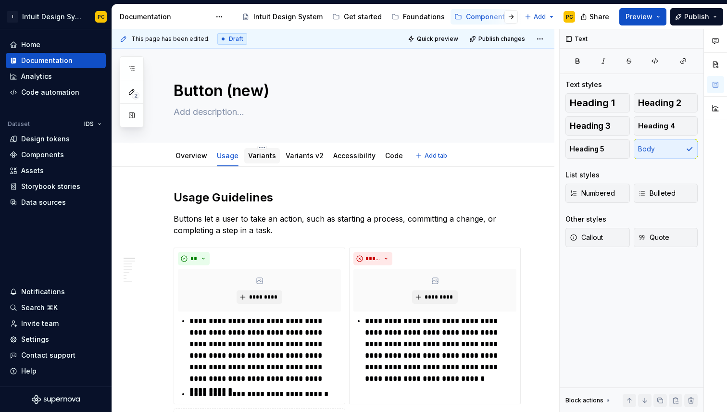
click at [263, 153] on link "Variants" at bounding box center [262, 155] width 28 height 8
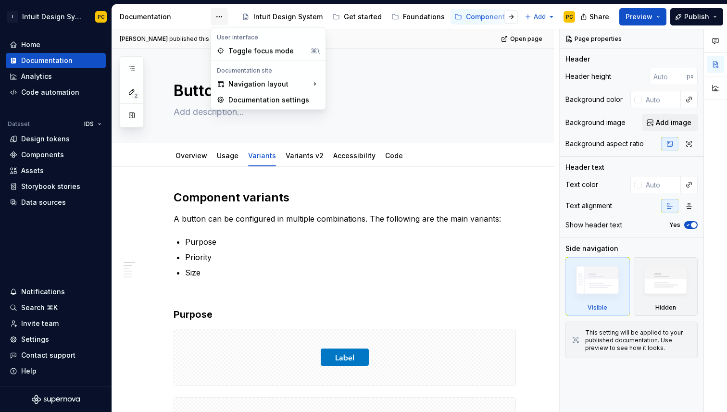
click at [218, 17] on html "I Intuit Design System PC Home Documentation Analytics Code automation Dataset …" at bounding box center [363, 206] width 727 height 412
click at [264, 98] on div "Documentation settings" at bounding box center [273, 100] width 91 height 10
type textarea "*"
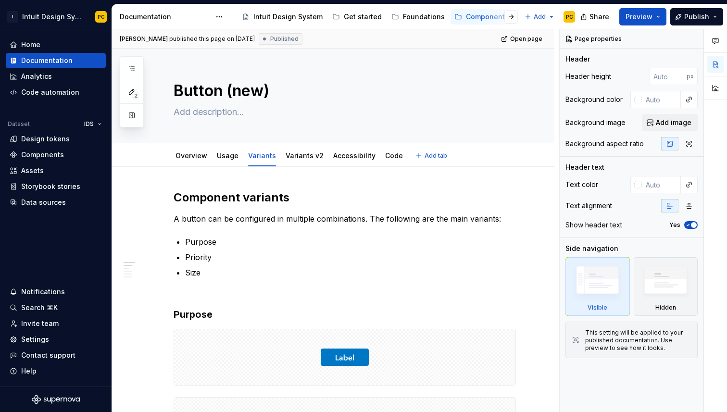
type textarea "*"
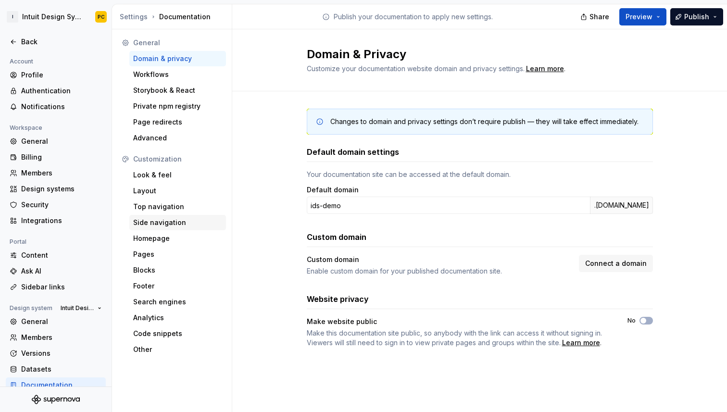
click at [171, 221] on div "Side navigation" at bounding box center [177, 223] width 89 height 10
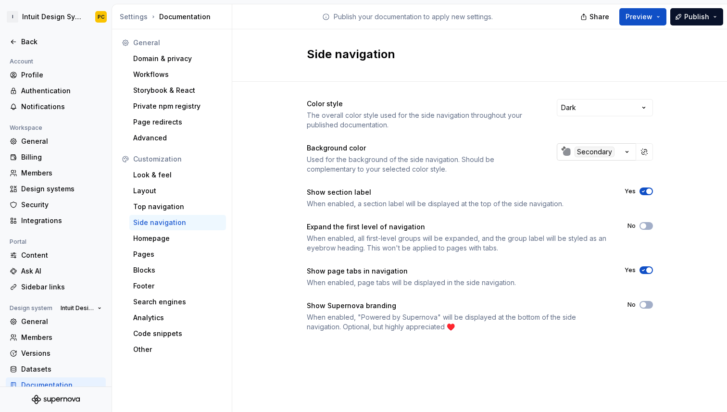
click at [628, 151] on icon "button" at bounding box center [627, 152] width 10 height 10
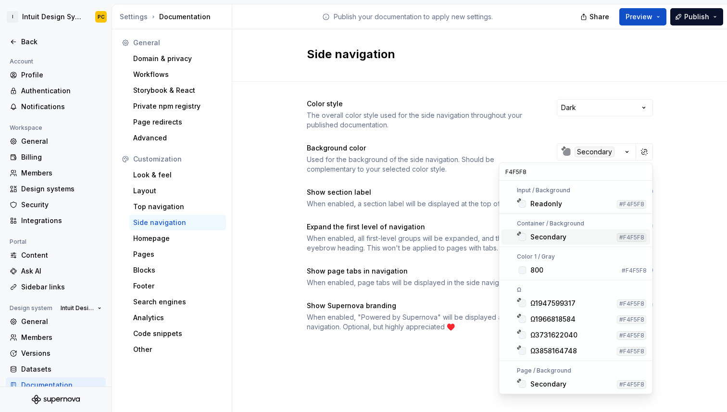
type input "F4F5F8"
click at [588, 241] on div "Secondary" at bounding box center [571, 237] width 83 height 10
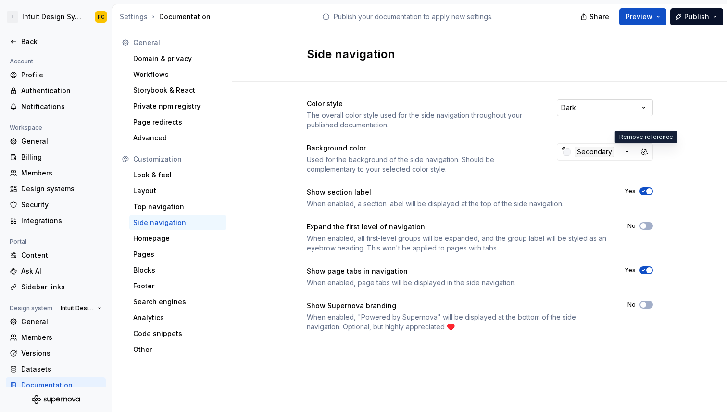
click at [643, 111] on html "I Intuit Design System PC Back Account Profile Authentication Notifications Wor…" at bounding box center [363, 206] width 727 height 412
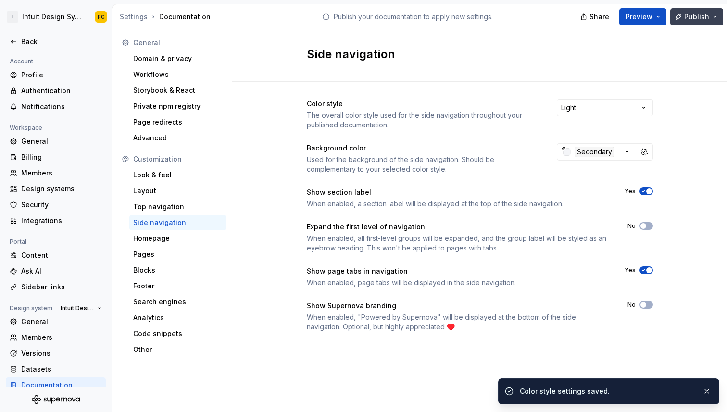
click at [680, 20] on button "Publish" at bounding box center [696, 16] width 53 height 17
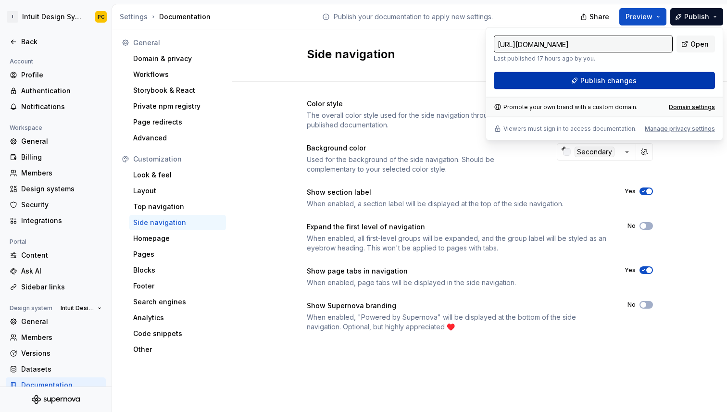
click at [640, 80] on button "Publish changes" at bounding box center [603, 80] width 221 height 17
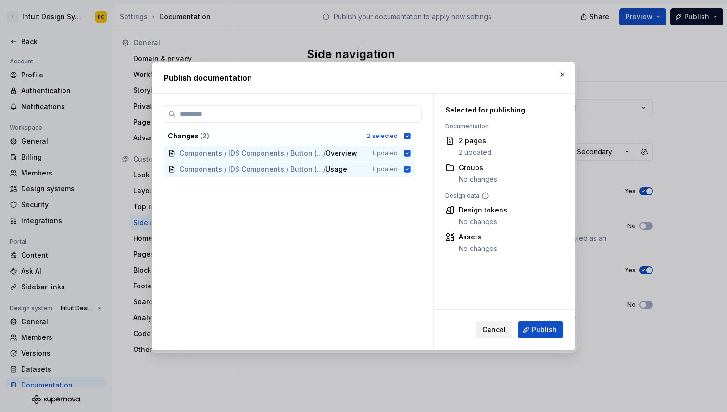
click at [503, 327] on span "Cancel" at bounding box center [494, 330] width 24 height 10
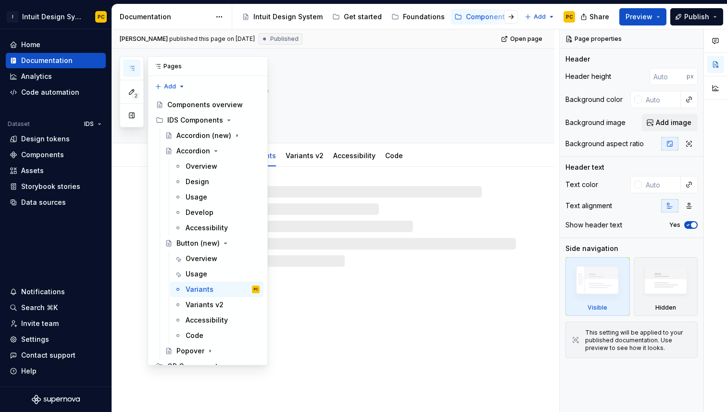
type textarea "*"
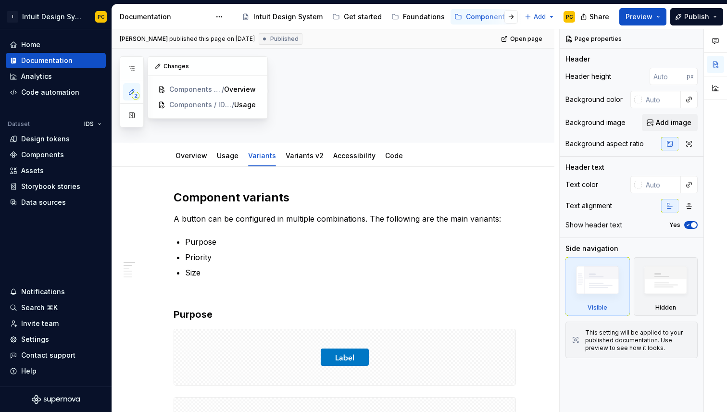
click at [136, 96] on span "2" at bounding box center [136, 96] width 8 height 8
click at [49, 343] on html "I Intuit Design System PC Home Documentation Analytics Code automation Dataset …" at bounding box center [363, 206] width 727 height 412
click at [39, 341] on div "Settings" at bounding box center [35, 339] width 28 height 10
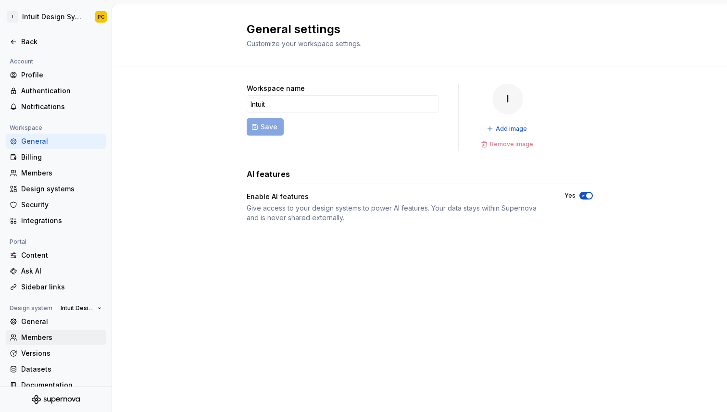
click at [46, 334] on div "Members" at bounding box center [61, 338] width 81 height 10
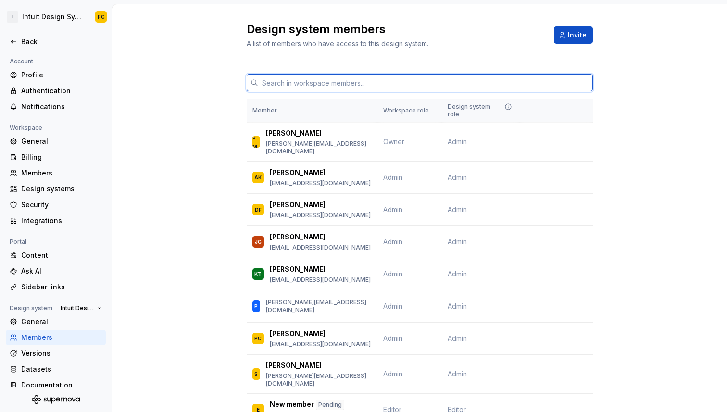
click at [362, 82] on input "text" at bounding box center [425, 82] width 334 height 17
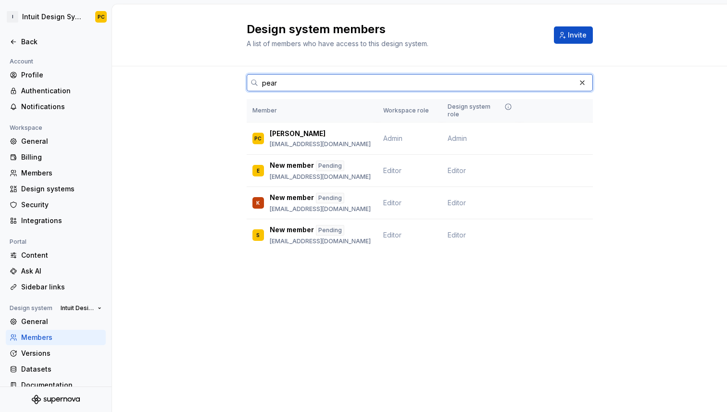
type input "pearl"
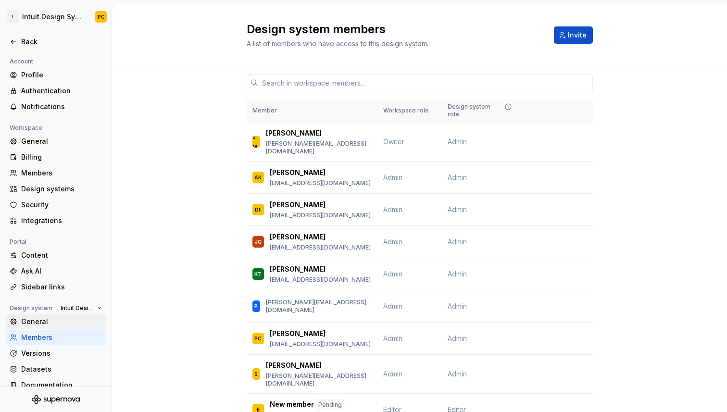
click at [59, 322] on div "General" at bounding box center [61, 322] width 81 height 10
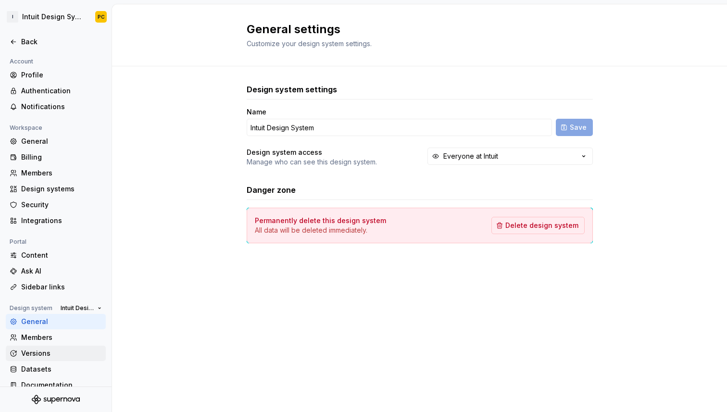
scroll to position [12, 0]
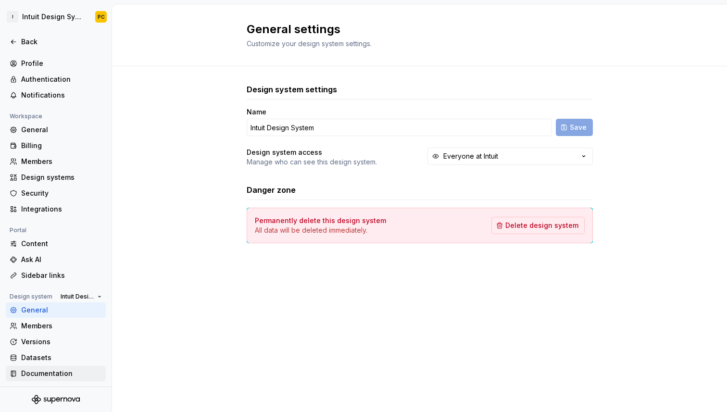
click at [48, 370] on div "Documentation" at bounding box center [61, 374] width 81 height 10
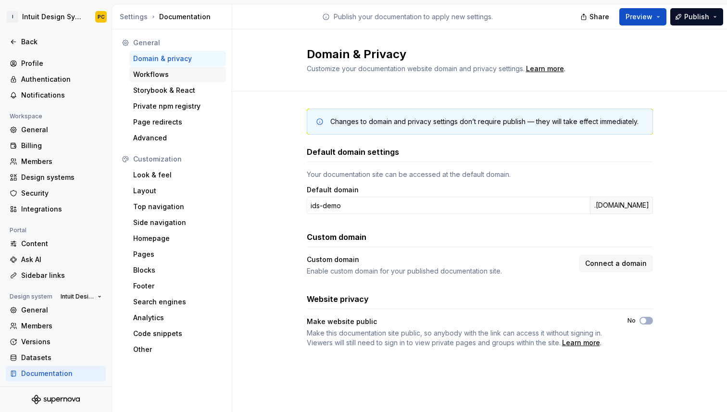
click at [180, 71] on div "Workflows" at bounding box center [177, 75] width 89 height 10
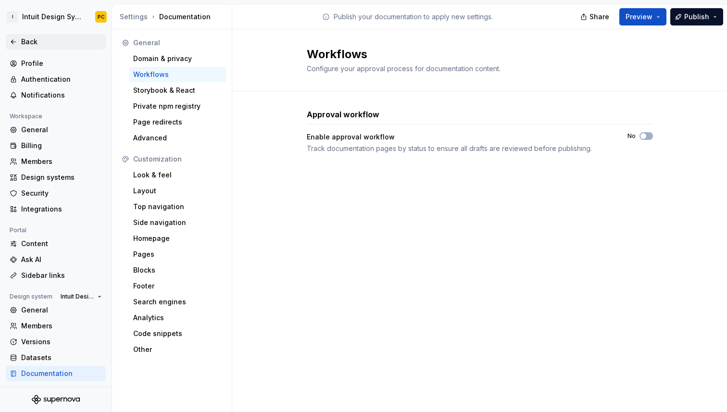
click at [12, 39] on icon at bounding box center [14, 42] width 8 height 8
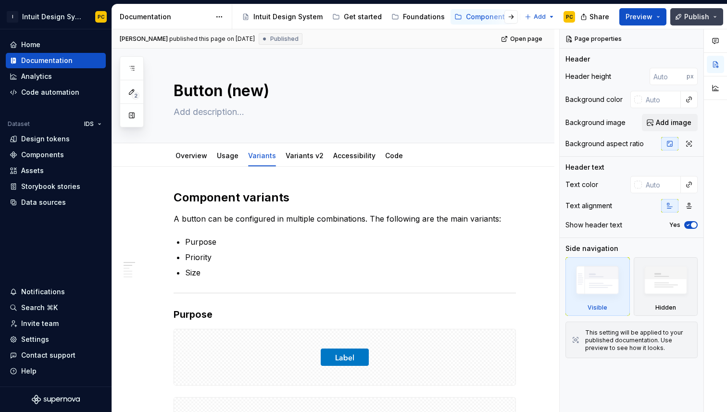
click at [700, 12] on span "Publish" at bounding box center [696, 17] width 25 height 10
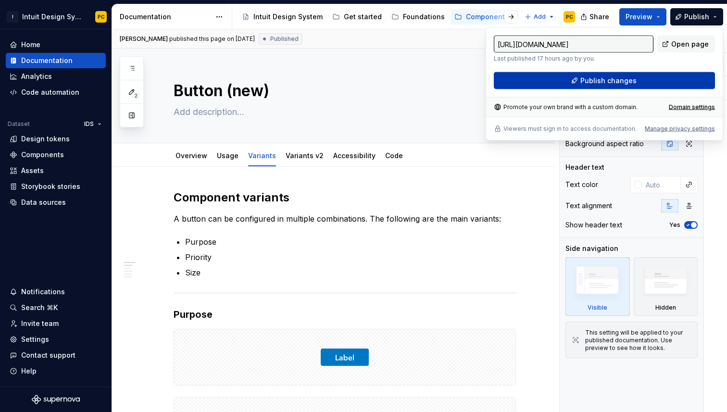
click at [597, 82] on span "Publish changes" at bounding box center [608, 81] width 56 height 10
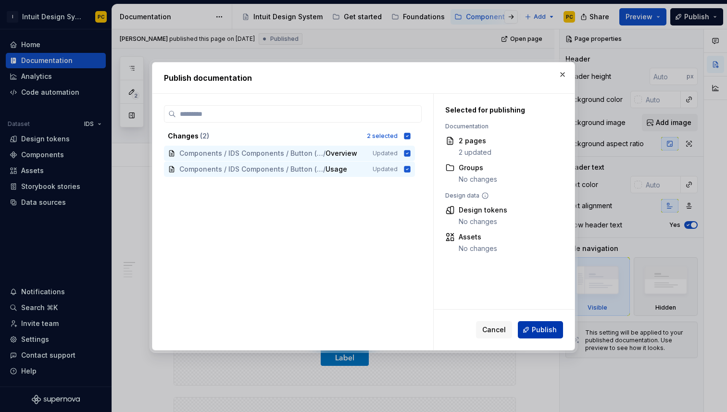
click at [544, 326] on span "Publish" at bounding box center [543, 330] width 25 height 10
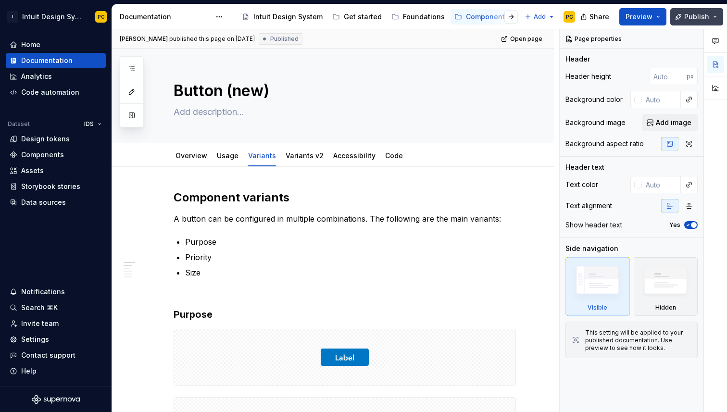
click at [716, 16] on button "Publish" at bounding box center [696, 16] width 53 height 17
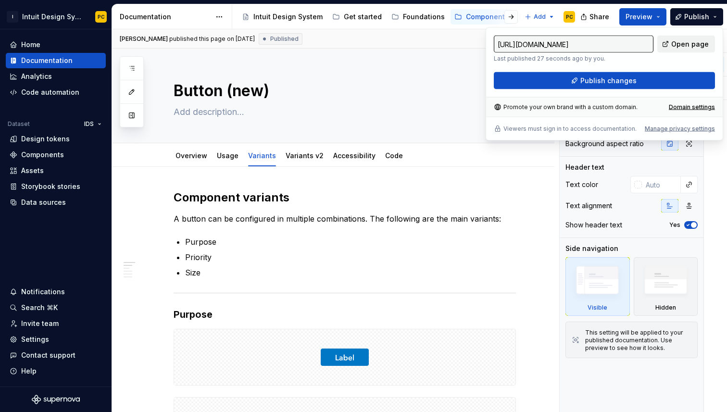
click at [695, 45] on span "Open page" at bounding box center [689, 44] width 37 height 10
click at [260, 23] on div "Intuit Design System" at bounding box center [282, 16] width 88 height 15
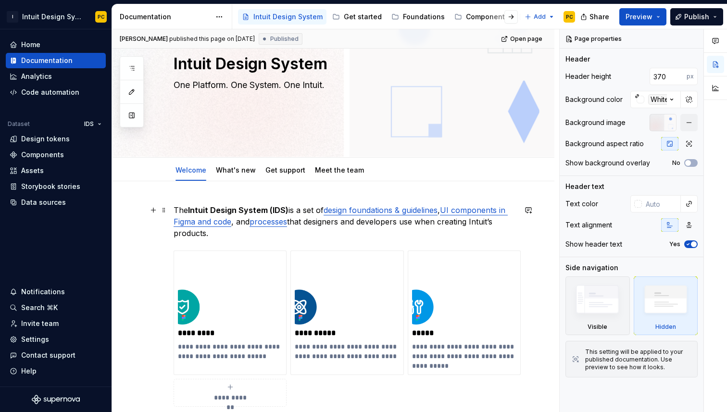
scroll to position [76, 0]
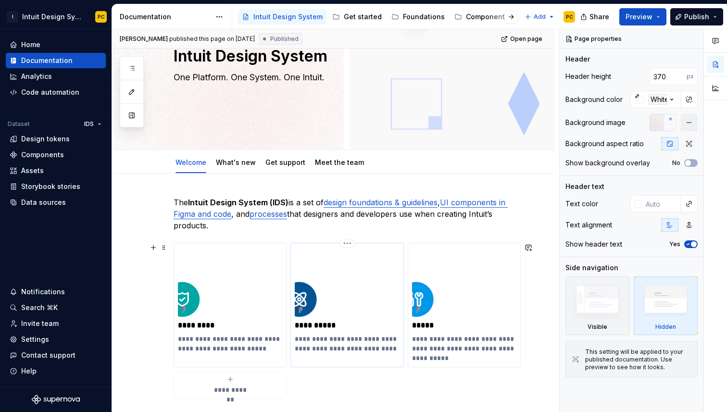
click at [401, 258] on div "**********" at bounding box center [346, 305] width 113 height 124
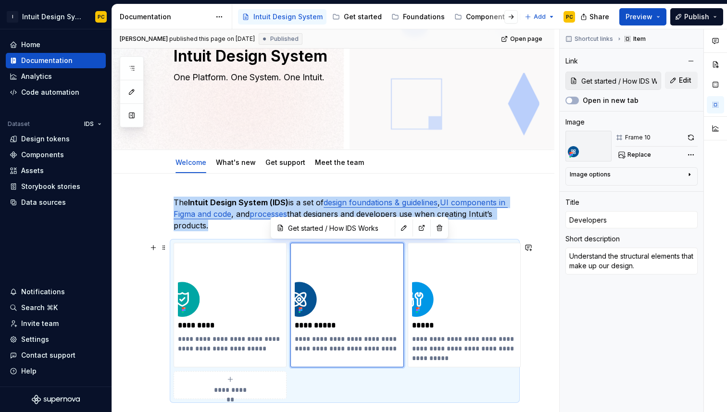
click at [441, 243] on div "**********" at bounding box center [344, 321] width 342 height 156
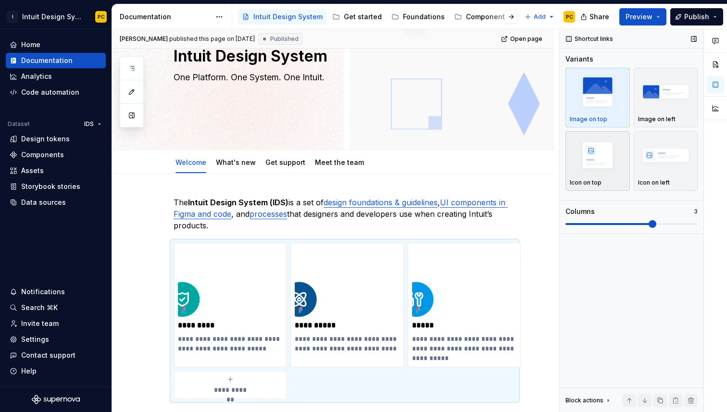
click at [590, 170] on img "button" at bounding box center [597, 154] width 56 height 35
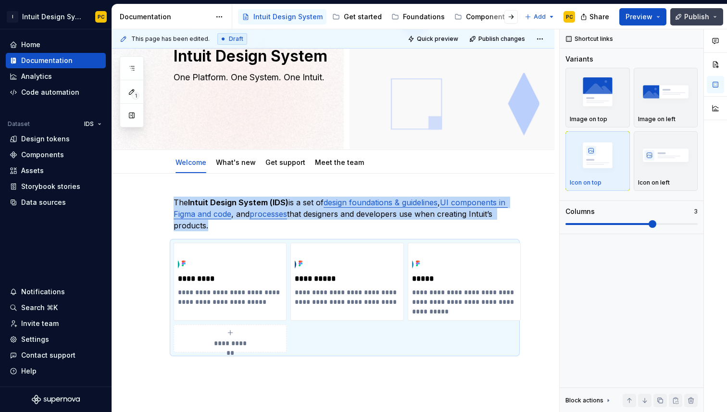
click at [685, 19] on span "Publish" at bounding box center [696, 17] width 25 height 10
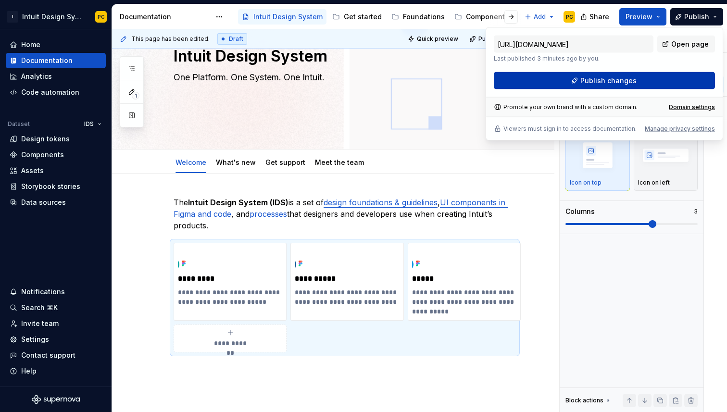
click at [626, 82] on span "Publish changes" at bounding box center [608, 81] width 56 height 10
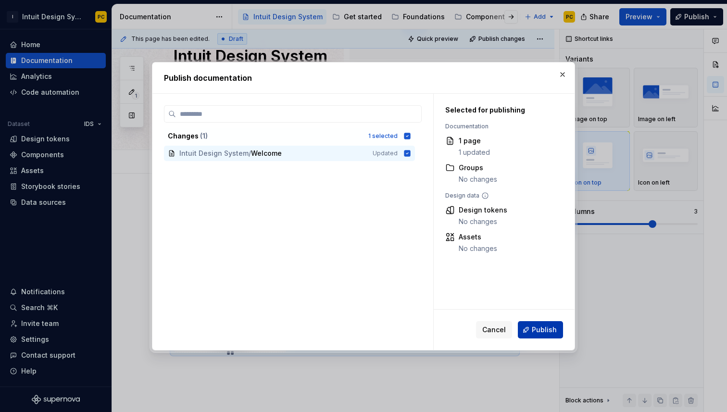
click at [542, 327] on span "Publish" at bounding box center [543, 330] width 25 height 10
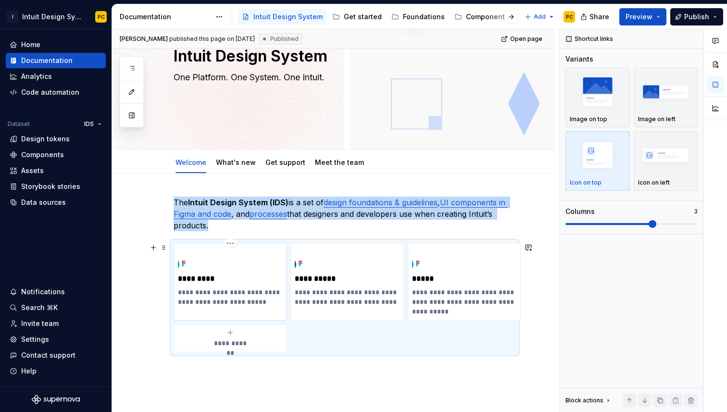
click at [189, 266] on img at bounding box center [189, 258] width 23 height 23
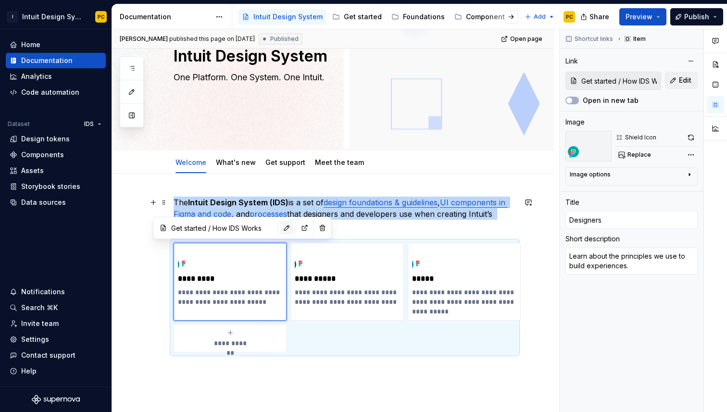
click at [280, 229] on button "button" at bounding box center [286, 227] width 13 height 13
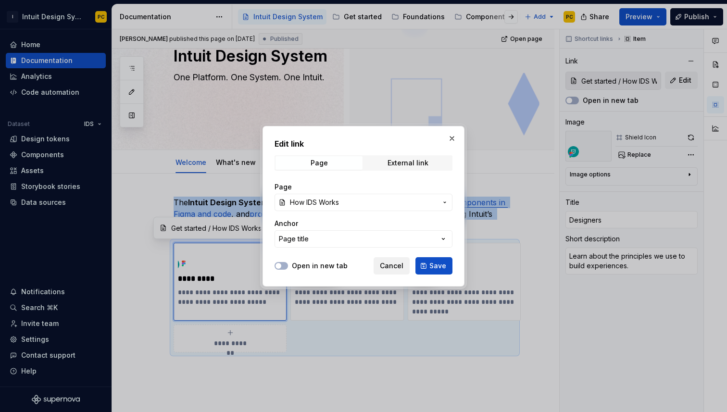
click at [384, 264] on span "Cancel" at bounding box center [392, 266] width 24 height 10
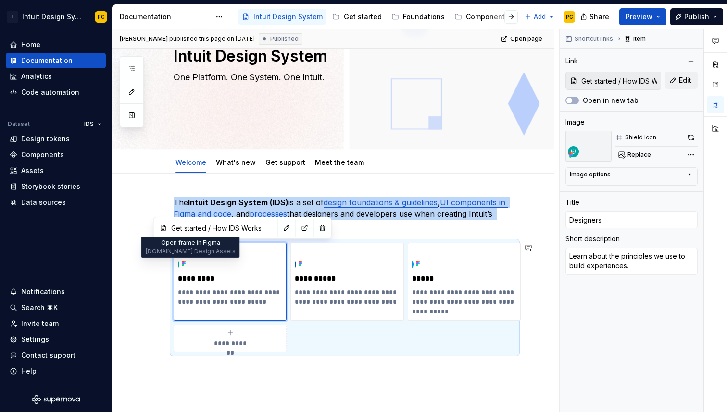
click at [181, 263] on icon at bounding box center [184, 263] width 8 height 8
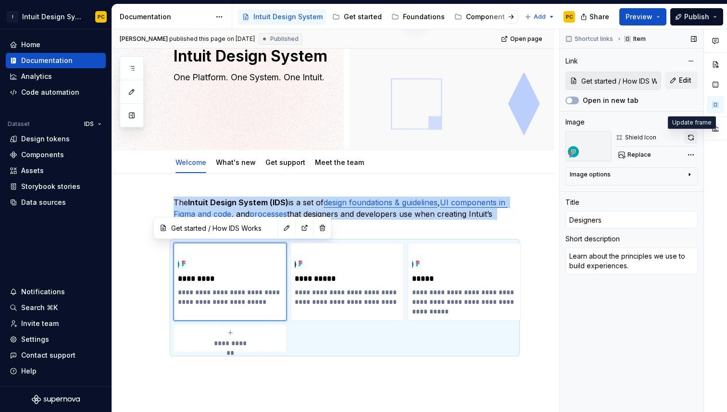
click at [691, 137] on button "button" at bounding box center [690, 137] width 13 height 13
click at [689, 177] on icon "button" at bounding box center [689, 175] width 8 height 8
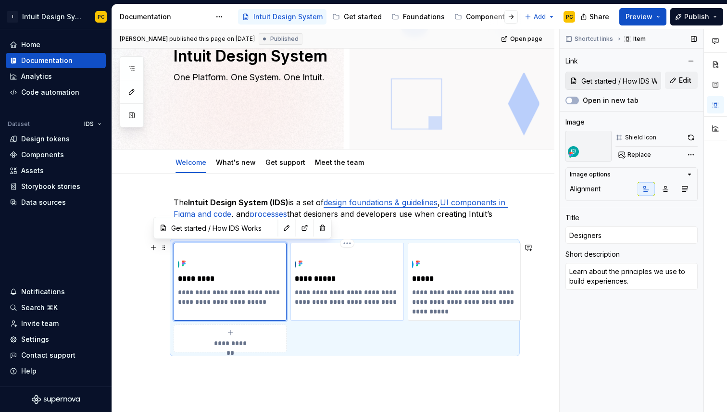
click at [389, 296] on p "**********" at bounding box center [347, 301] width 104 height 29
type textarea "*"
type input "Developers"
type textarea "Understand the structural elements that make up our design."
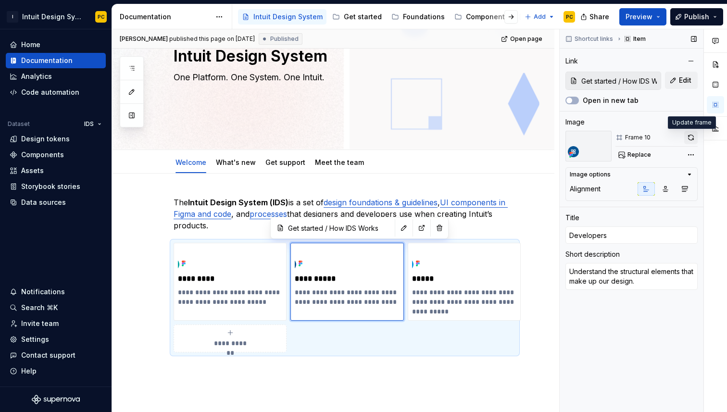
click at [689, 134] on button "button" at bounding box center [690, 137] width 13 height 13
click at [685, 187] on icon "button" at bounding box center [684, 189] width 8 height 8
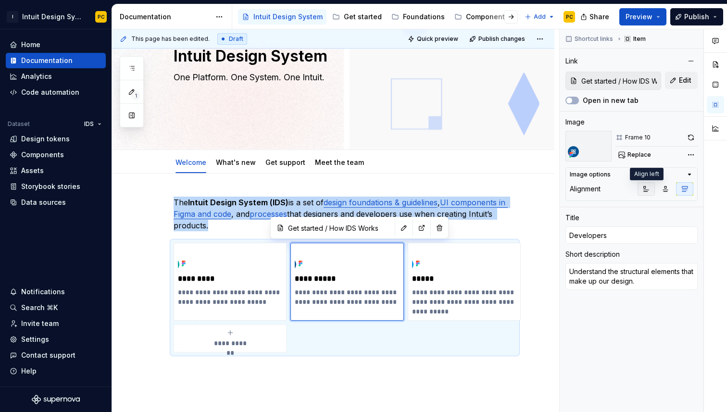
click at [647, 191] on icon "button" at bounding box center [646, 189] width 8 height 8
click at [502, 302] on p "**********" at bounding box center [464, 301] width 104 height 29
type textarea "*"
type input "Tools"
type textarea "UI libraries and Figma plugins to help you create high-quality designs"
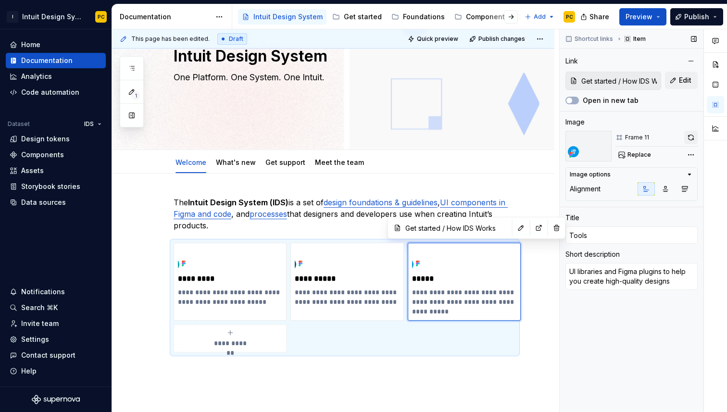
click at [693, 136] on button "button" at bounding box center [690, 137] width 13 height 13
click at [438, 37] on span "Quick preview" at bounding box center [437, 39] width 41 height 8
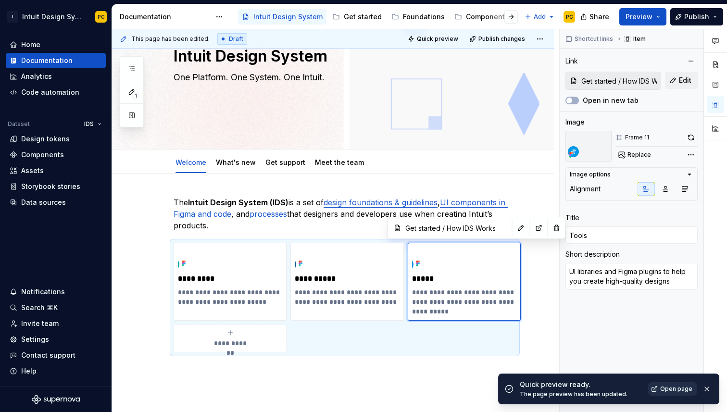
click at [683, 384] on span "Open page" at bounding box center [676, 389] width 32 height 8
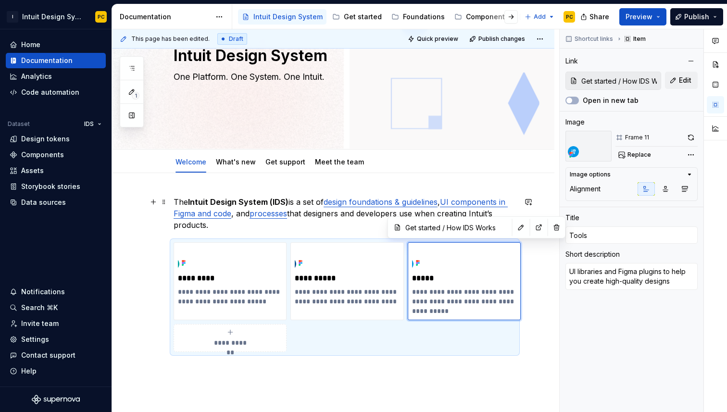
scroll to position [78, 0]
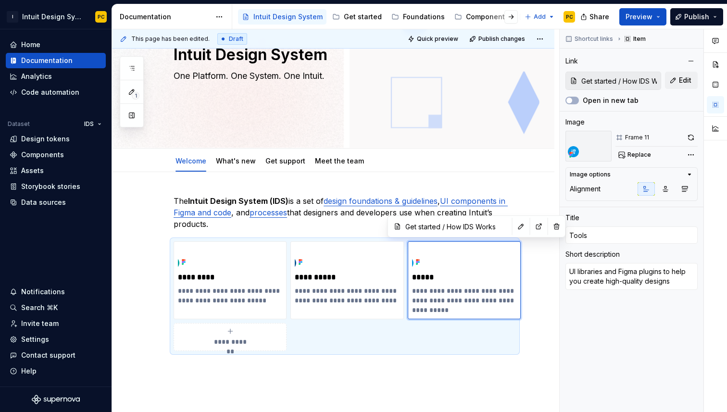
type textarea "*"
